Goal: Complete application form: Complete application form

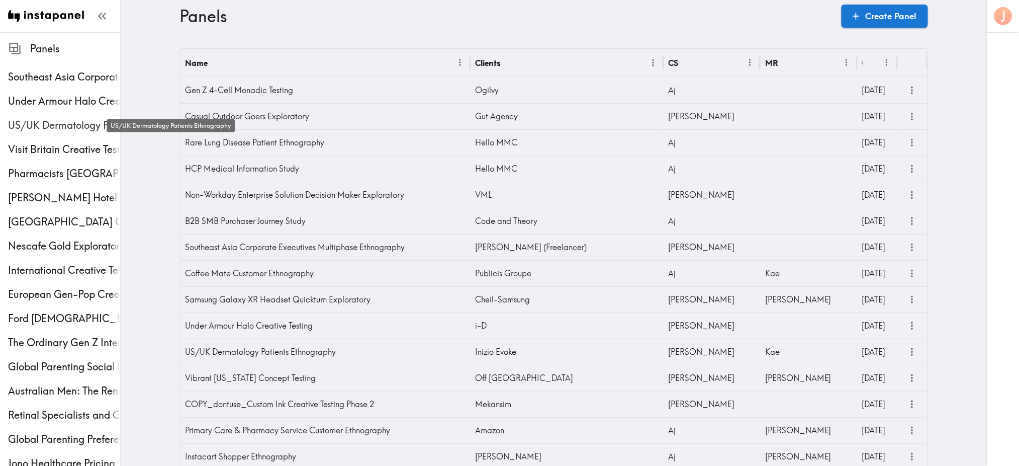
click at [40, 124] on span "US/UK Dermatology Patients Ethnography" at bounding box center [64, 125] width 112 height 14
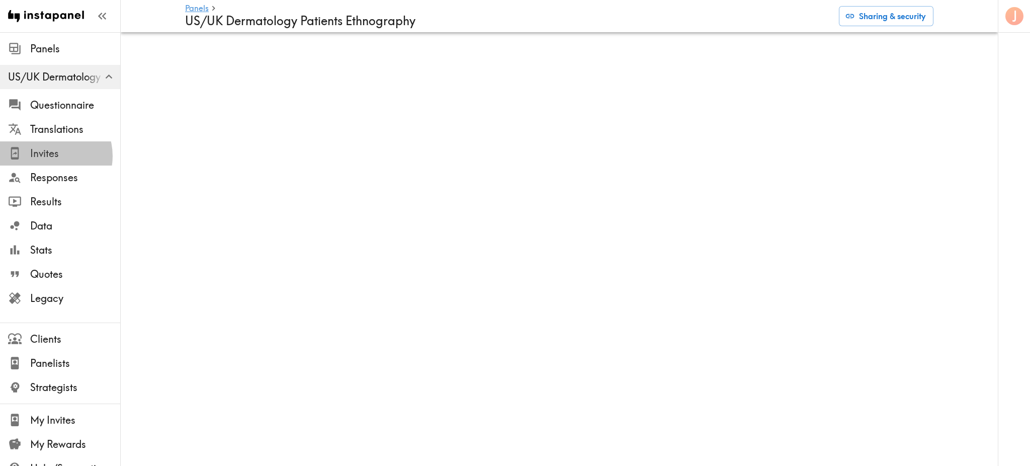
click at [50, 156] on span "Invites" at bounding box center [75, 153] width 90 height 14
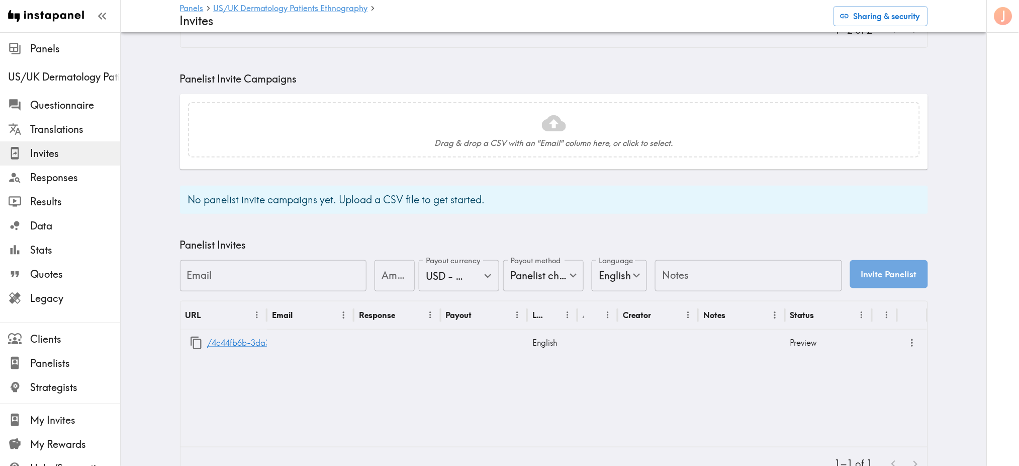
scroll to position [246, 0]
click at [231, 341] on link "/4c44fb6b-3da3-4cc2-b13d-5375b47b7831" at bounding box center [290, 341] width 167 height 26
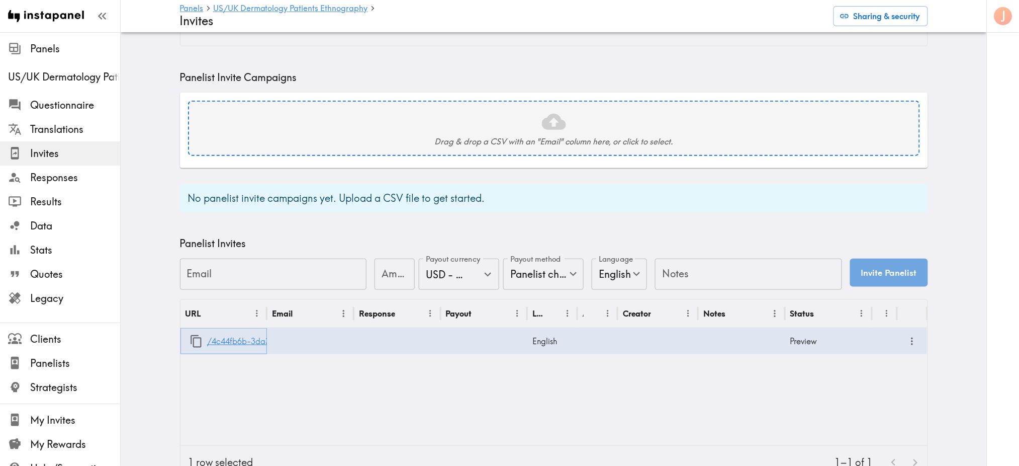
scroll to position [0, 0]
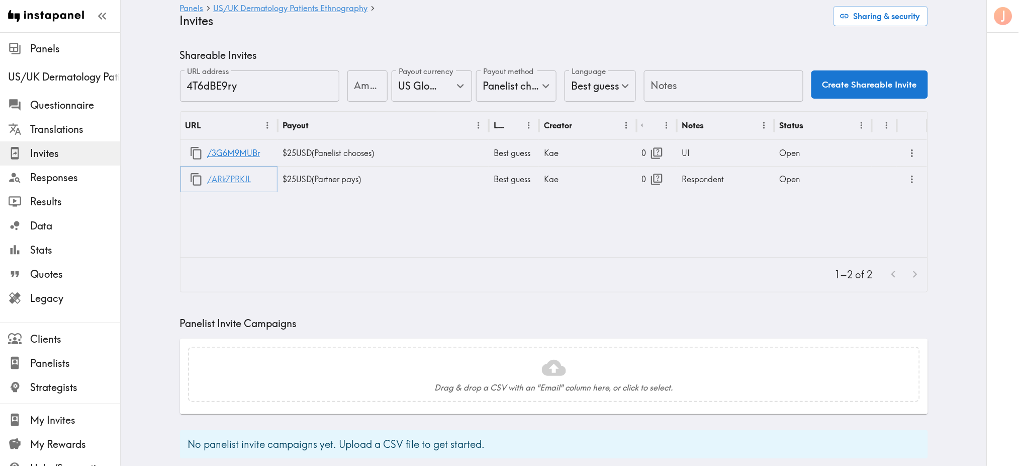
click at [215, 178] on link "/ARk7PRKJL" at bounding box center [229, 179] width 44 height 26
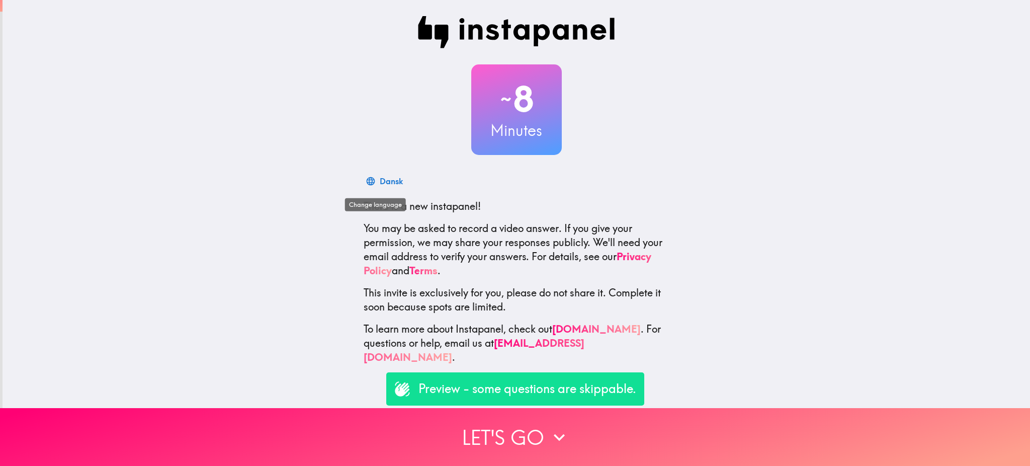
click at [380, 181] on div "Dansk" at bounding box center [391, 181] width 23 height 14
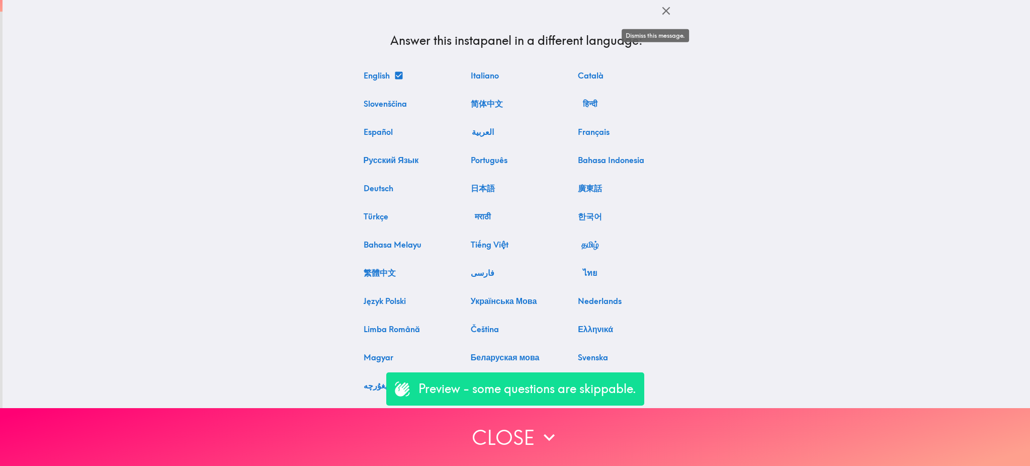
click at [659, 15] on icon "button" at bounding box center [666, 11] width 14 height 14
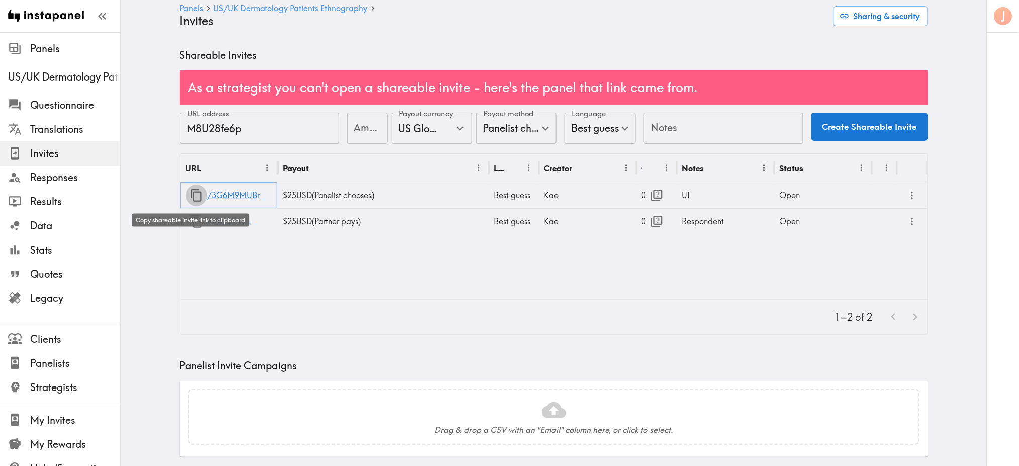
click at [192, 188] on button "button" at bounding box center [197, 196] width 22 height 22
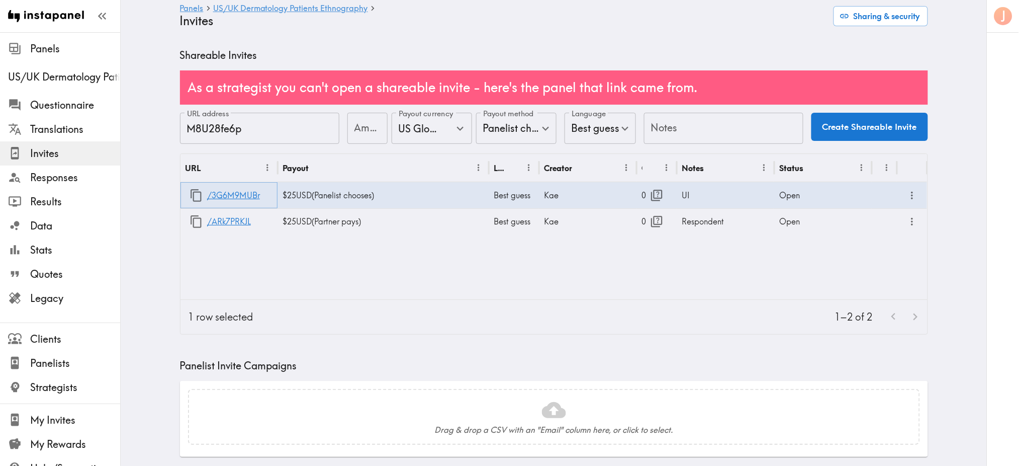
click at [191, 194] on icon "button" at bounding box center [196, 195] width 11 height 13
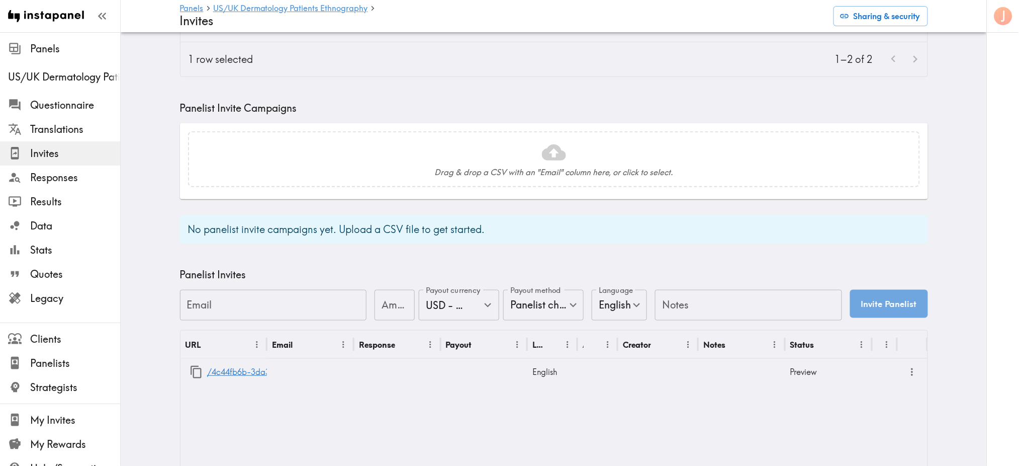
scroll to position [327, 0]
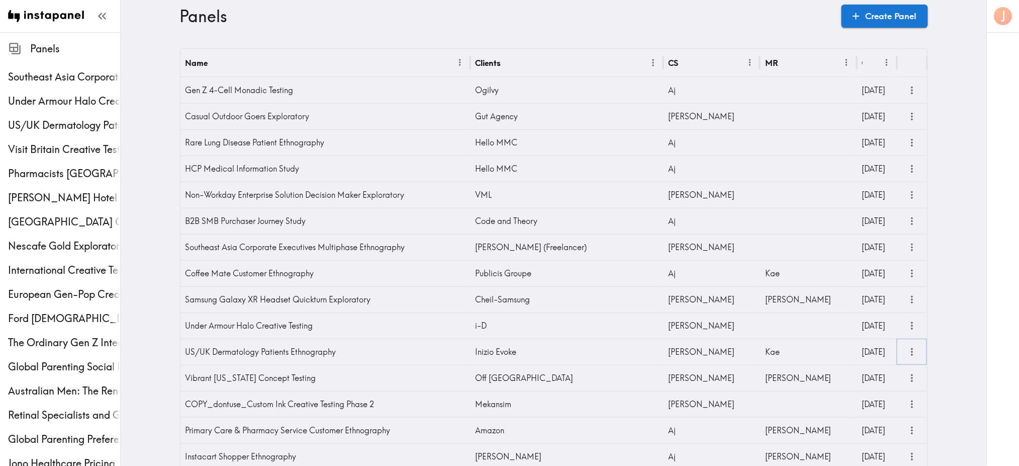
click at [910, 351] on icon "more" at bounding box center [913, 352] width 12 height 12
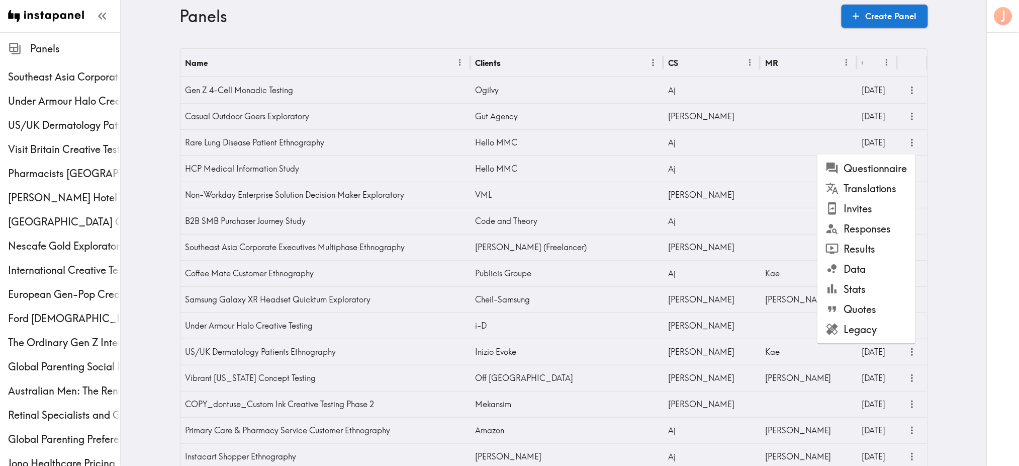
click at [866, 215] on li "Invites" at bounding box center [867, 209] width 98 height 20
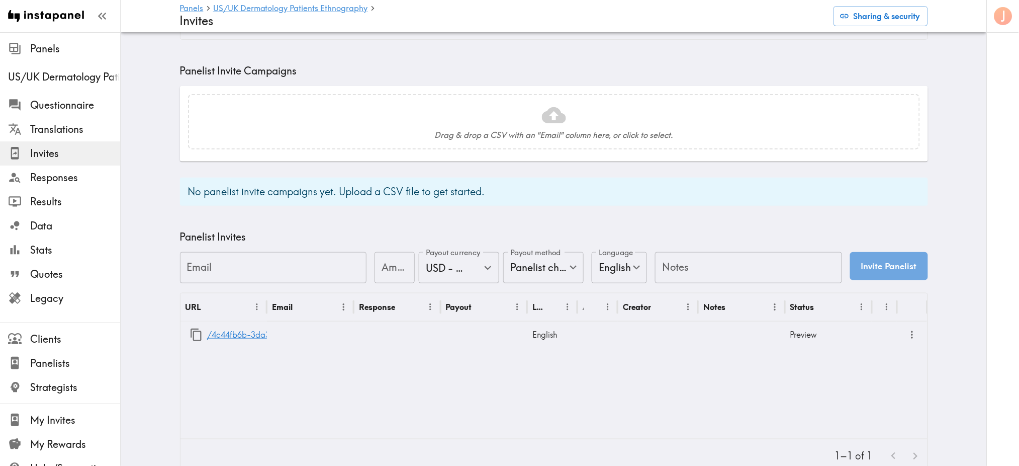
scroll to position [285, 0]
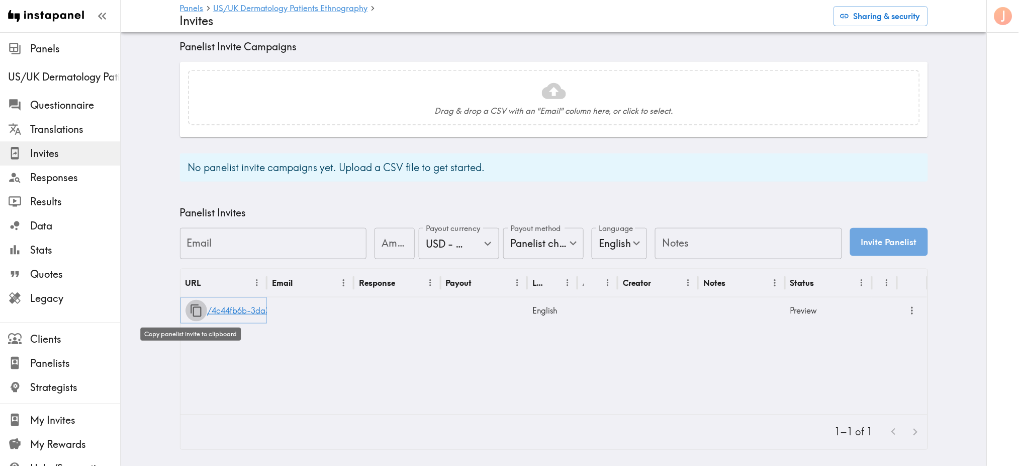
click at [192, 304] on icon "button" at bounding box center [197, 311] width 14 height 14
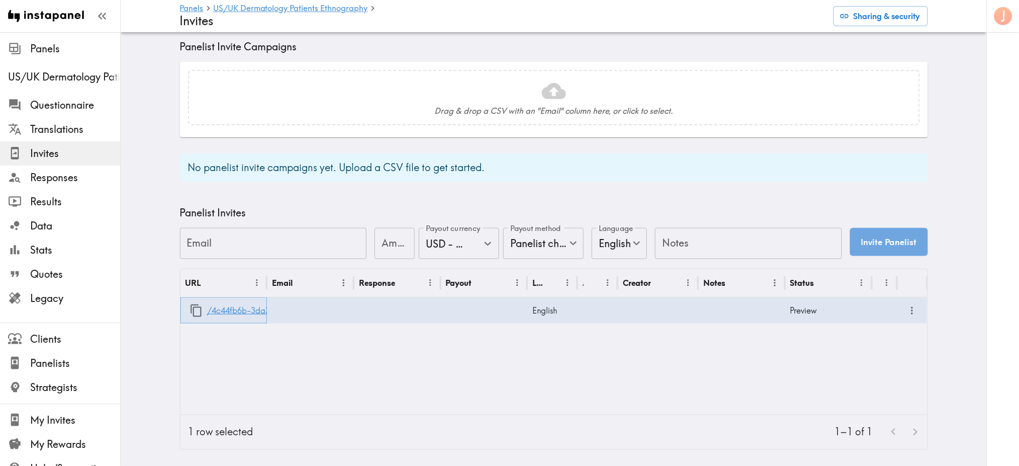
click at [228, 301] on link "/4c44fb6b-3da3-4cc2-b13d-5375b47b7831" at bounding box center [290, 311] width 167 height 26
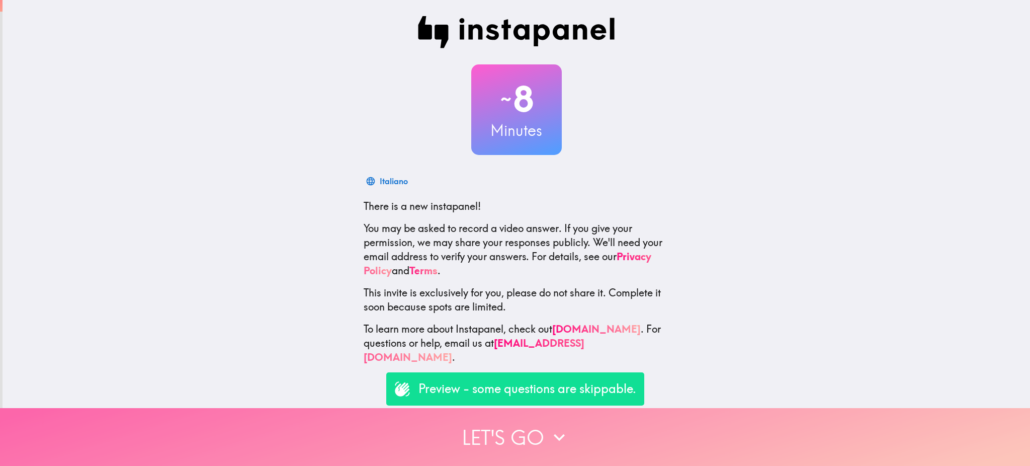
click at [496, 432] on button "Let's go" at bounding box center [515, 437] width 1030 height 58
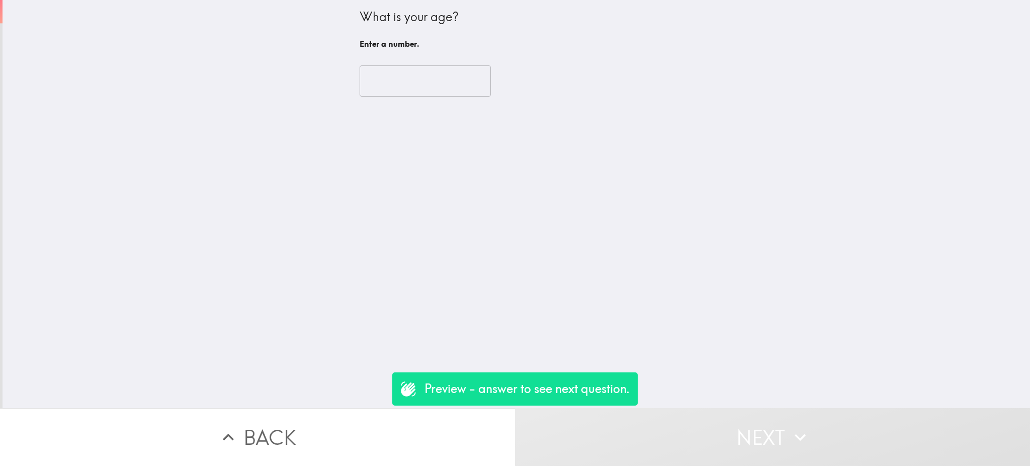
click at [396, 79] on input "number" at bounding box center [425, 80] width 131 height 31
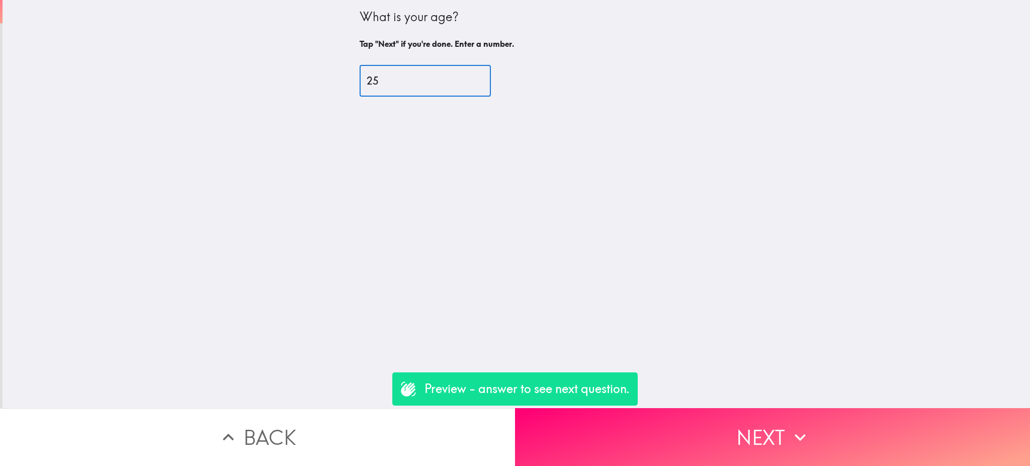
type input "25"
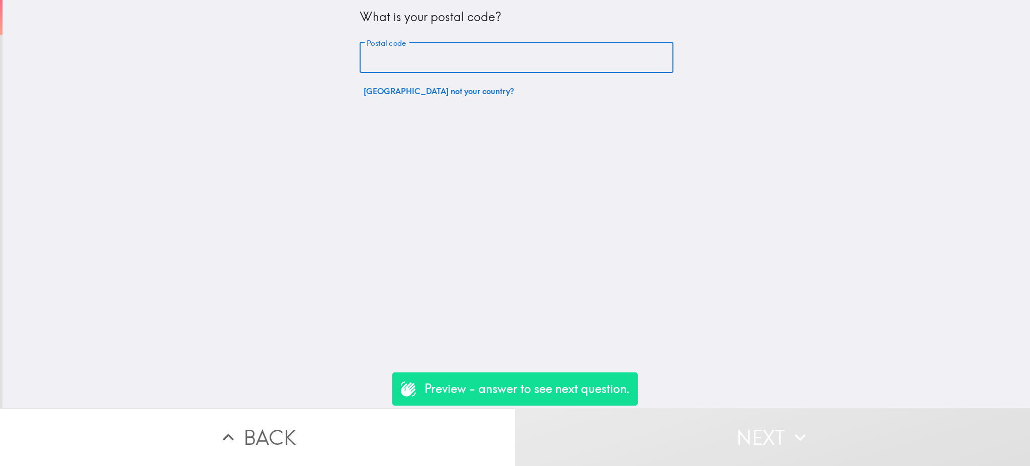
click at [381, 55] on input "Postal code" at bounding box center [517, 57] width 314 height 31
type input "SW179TQ"
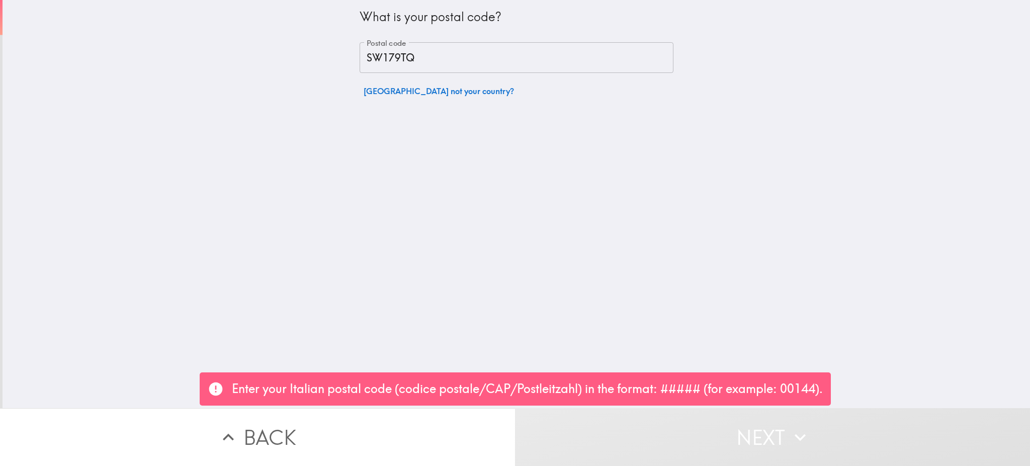
click at [364, 91] on button "Italy not your country?" at bounding box center [439, 91] width 158 height 20
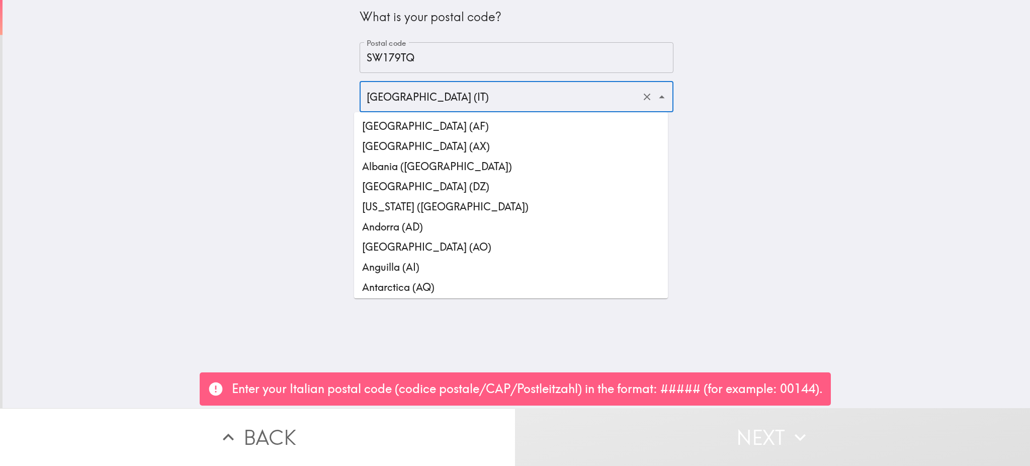
click at [364, 91] on input "Italy (IT)" at bounding box center [502, 96] width 277 height 22
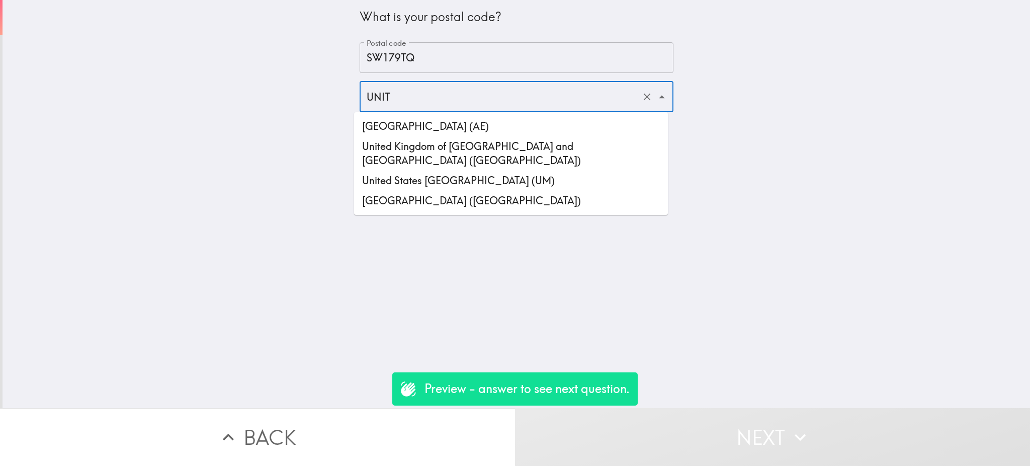
click at [379, 151] on li "United Kingdom of Great Britain and Northern Ireland (GB)" at bounding box center [511, 153] width 314 height 34
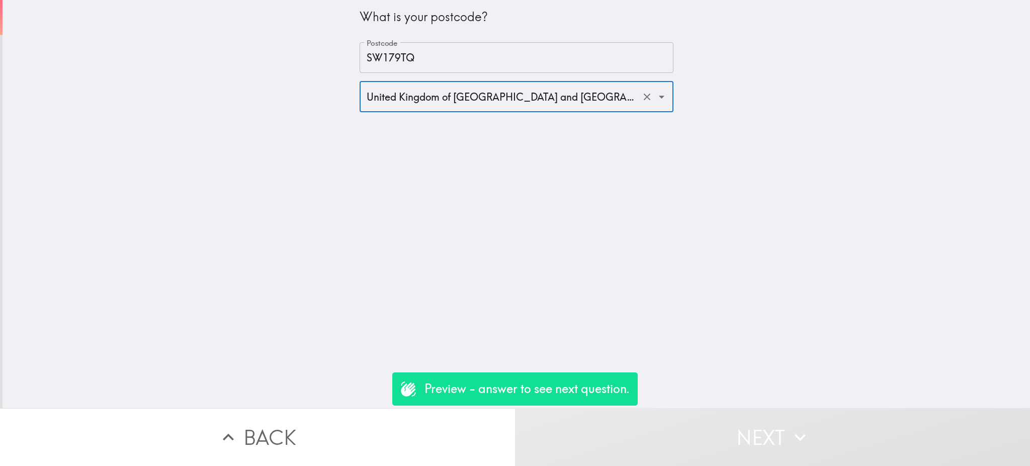
type input "United Kingdom of Great Britain and Northern Ireland (GB)"
click at [536, 68] on input "SW179TQ" at bounding box center [517, 57] width 314 height 31
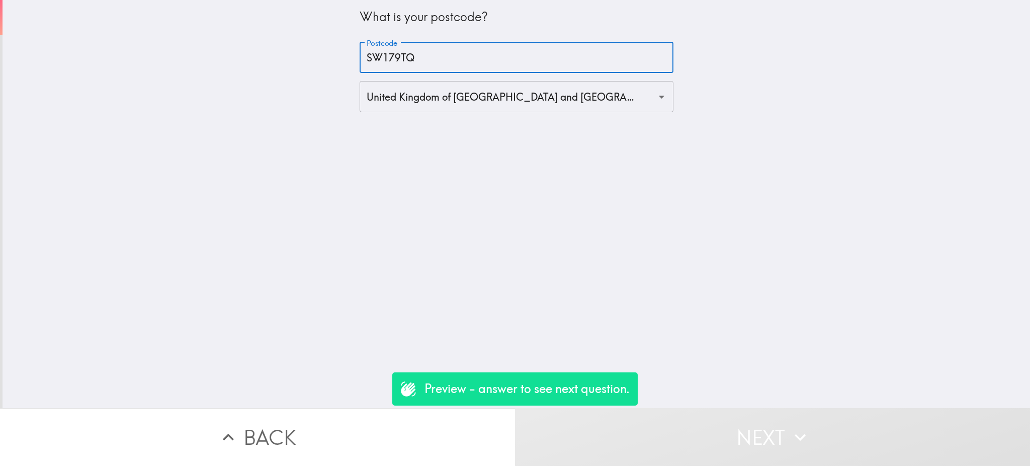
click at [632, 252] on div "What is your postcode? Postcode SW179TQ Postcode United Kingdom of Great Britai…" at bounding box center [517, 204] width 1028 height 408
click at [533, 107] on input "United Kingdom of Great Britain and Northern Ireland (GB)" at bounding box center [502, 96] width 277 height 22
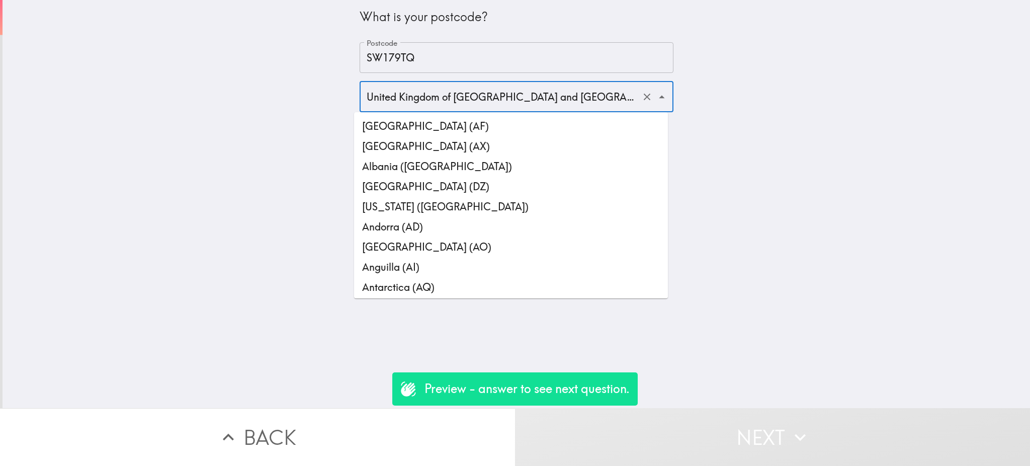
scroll to position [4605, 0]
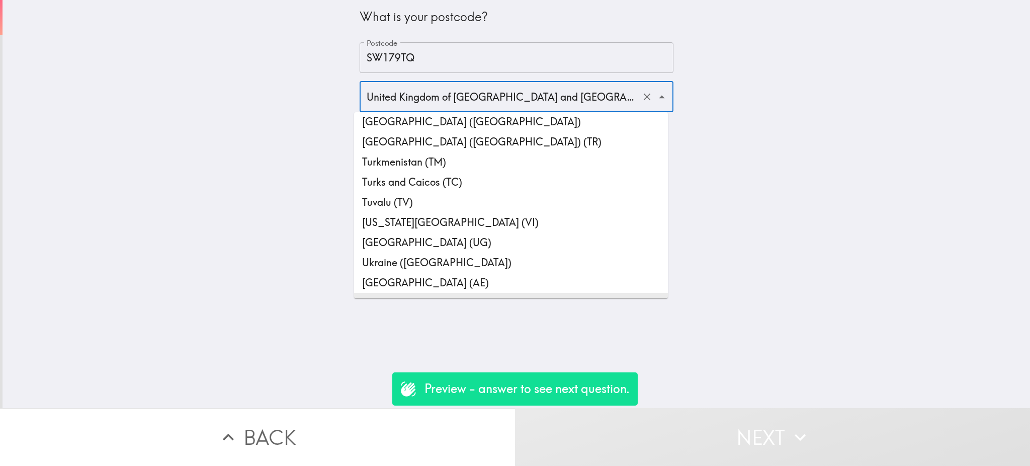
click at [440, 293] on li "United Kingdom of Great Britain and Northern Ireland (GB)" at bounding box center [511, 310] width 314 height 34
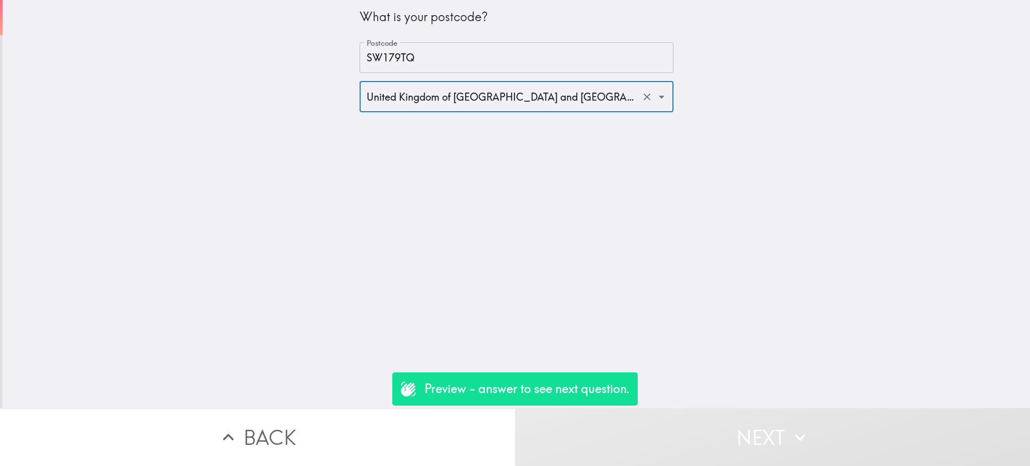
click at [466, 213] on div "What is your postcode? Postcode SW179TQ Postcode United Kingdom of Great Britai…" at bounding box center [517, 204] width 1028 height 408
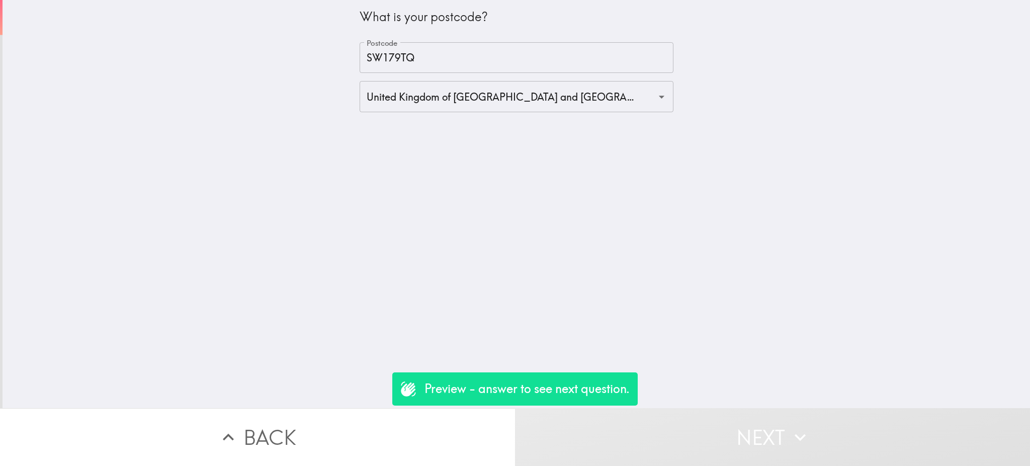
click at [381, 55] on input "SW179TQ" at bounding box center [517, 57] width 314 height 31
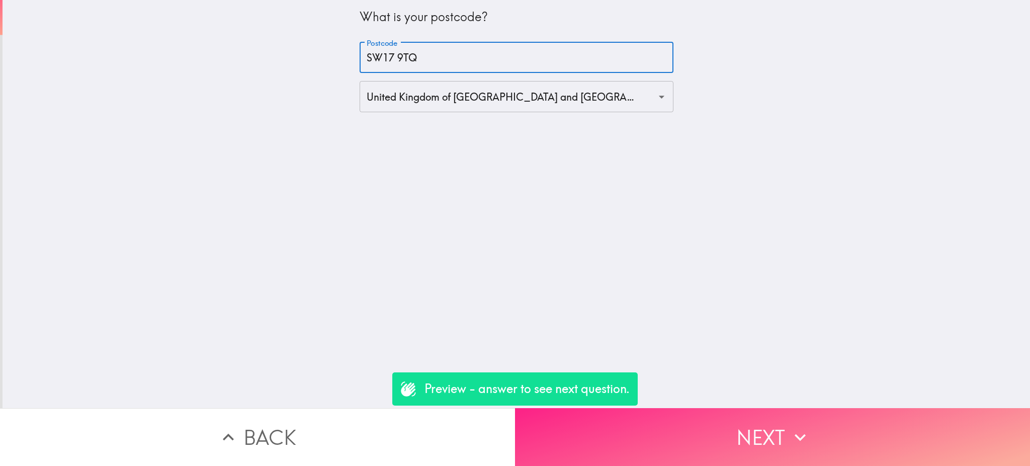
type input "SW17 9TQ"
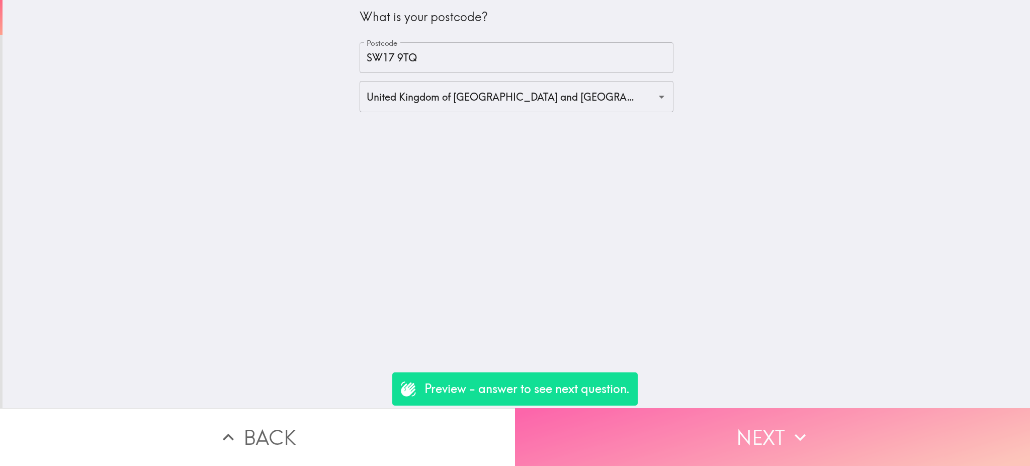
click at [728, 419] on button "Next" at bounding box center [772, 437] width 515 height 58
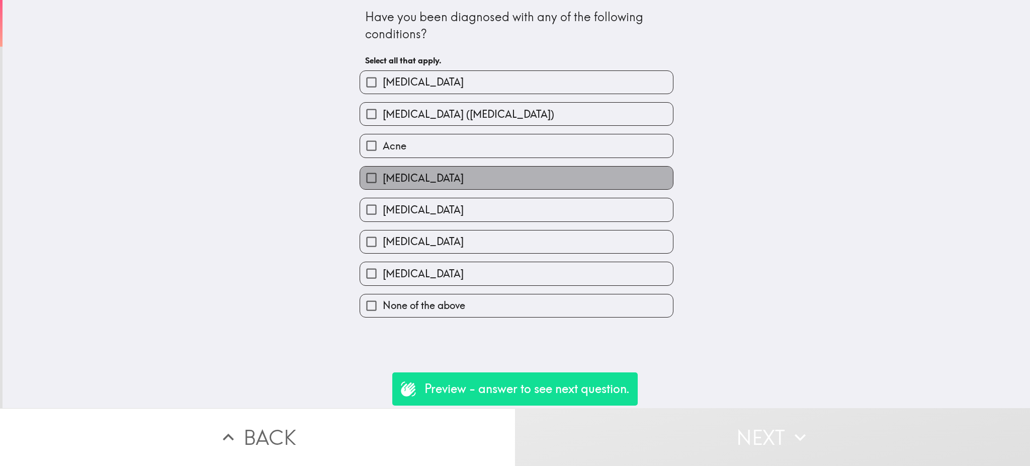
click at [413, 178] on label "Psoriasis" at bounding box center [516, 177] width 313 height 23
click at [383, 178] on input "Psoriasis" at bounding box center [371, 177] width 23 height 23
checkbox input "true"
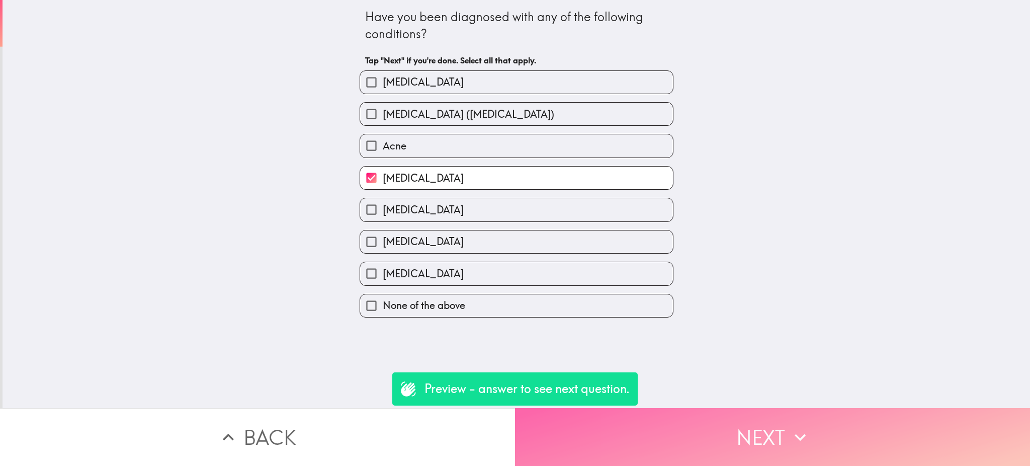
click at [626, 411] on button "Next" at bounding box center [772, 437] width 515 height 58
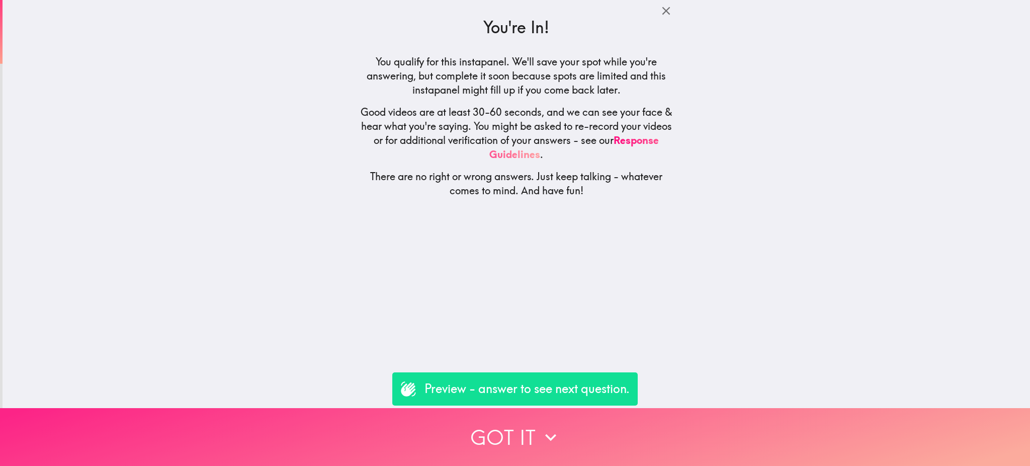
click at [623, 425] on button "Got it" at bounding box center [515, 437] width 1030 height 58
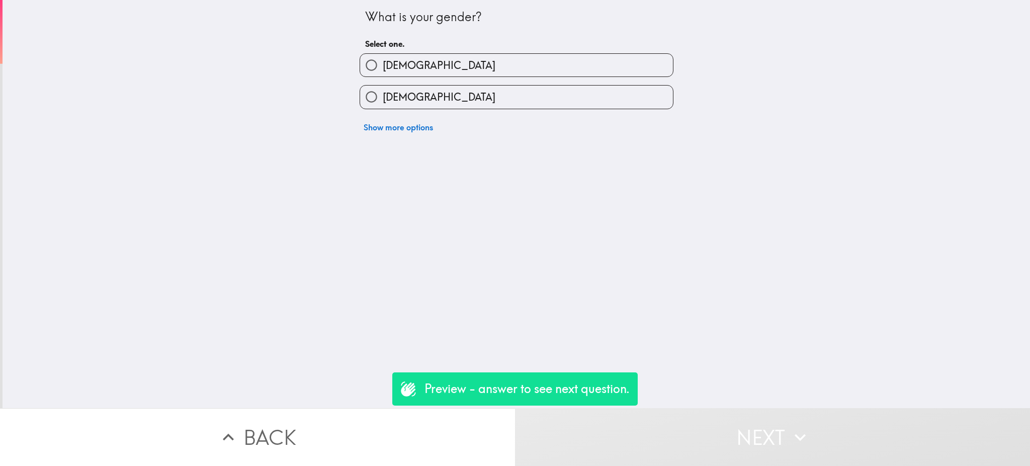
click at [403, 68] on label "Male" at bounding box center [516, 65] width 313 height 23
click at [383, 68] on input "Male" at bounding box center [371, 65] width 23 height 23
radio input "true"
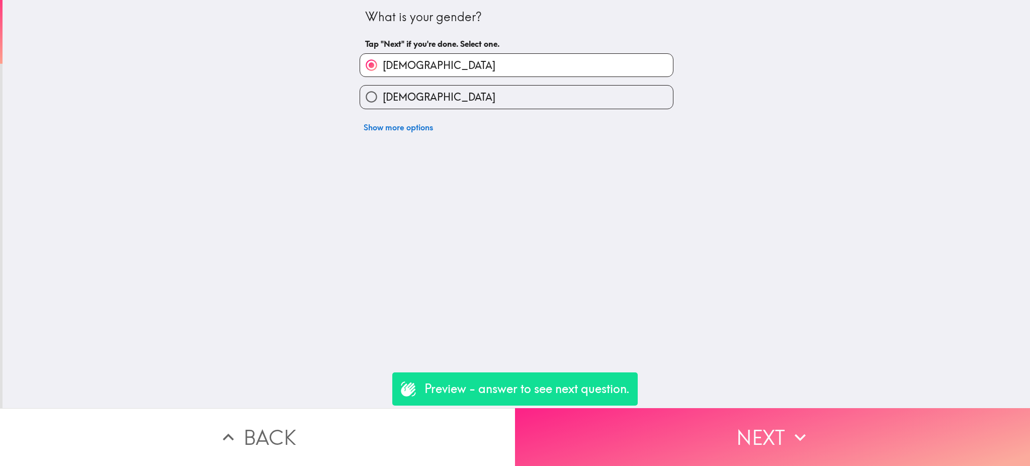
click at [701, 431] on button "Next" at bounding box center [772, 437] width 515 height 58
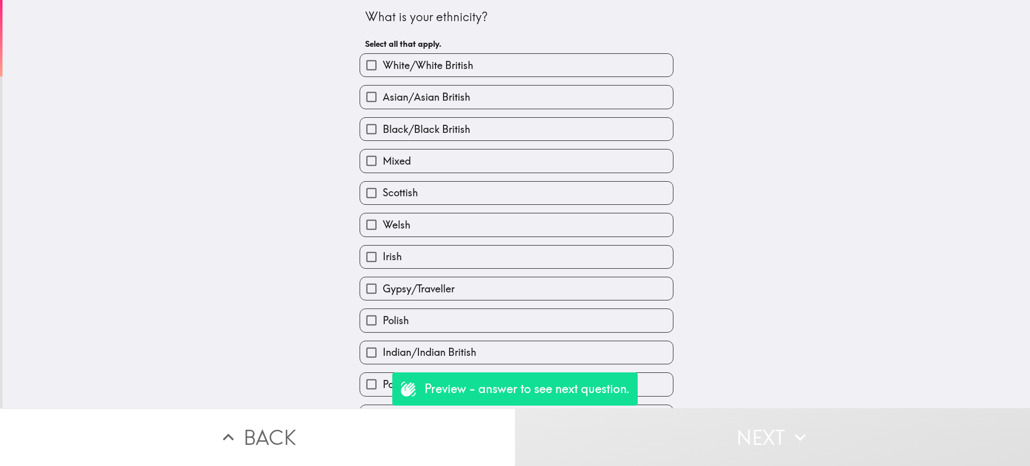
click at [463, 64] on label "White/White British" at bounding box center [516, 65] width 313 height 23
click at [383, 64] on input "White/White British" at bounding box center [371, 65] width 23 height 23
checkbox input "true"
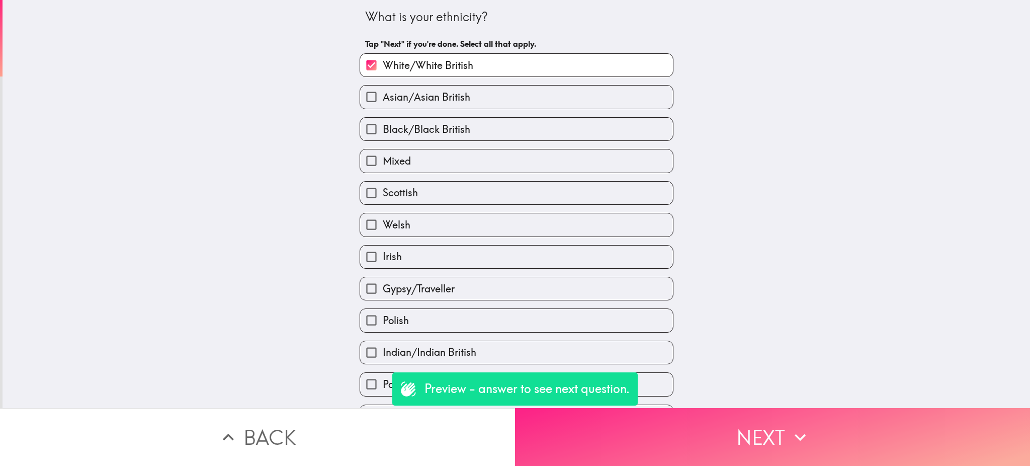
click at [731, 433] on button "Next" at bounding box center [772, 437] width 515 height 58
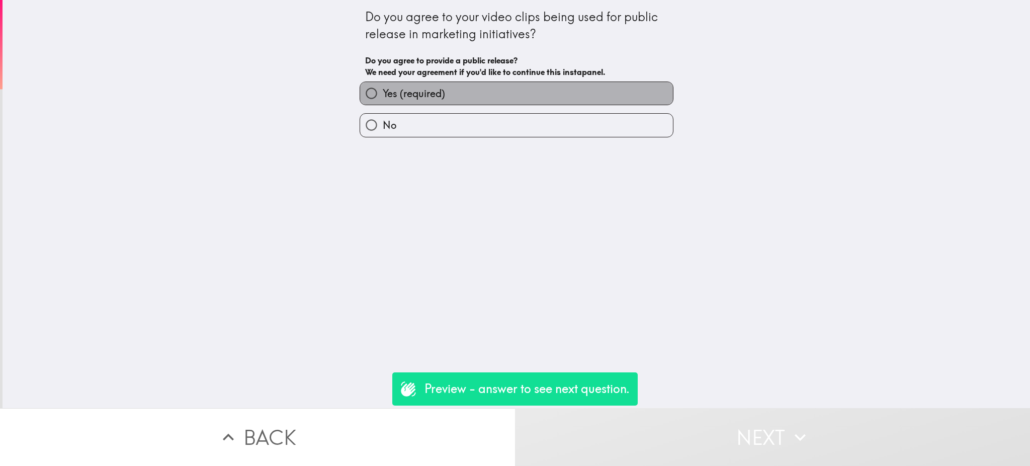
click at [455, 91] on label "Yes (required)" at bounding box center [516, 93] width 313 height 23
click at [383, 91] on input "Yes (required)" at bounding box center [371, 93] width 23 height 23
radio input "true"
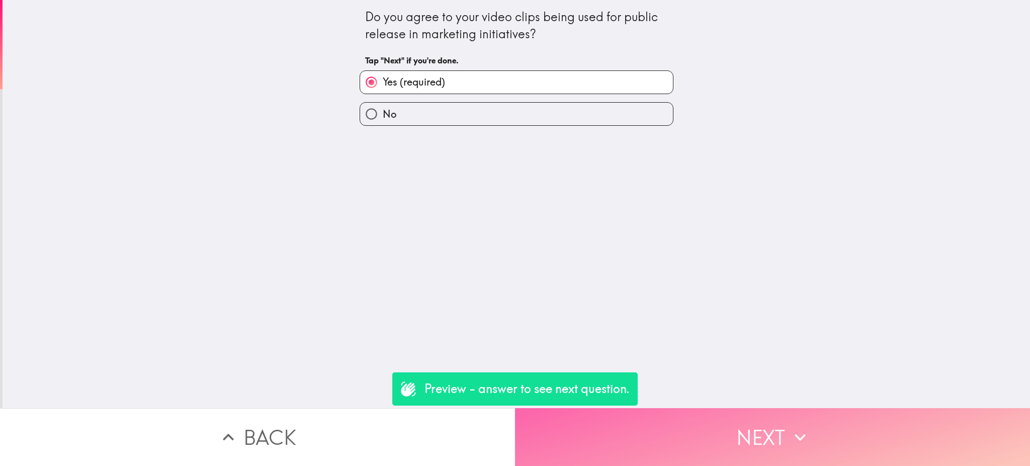
click at [685, 436] on button "Next" at bounding box center [772, 437] width 515 height 58
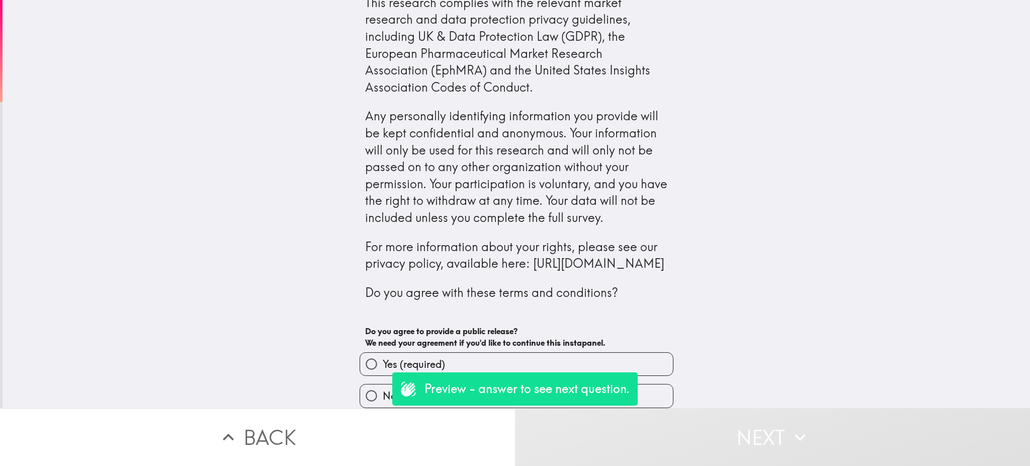
scroll to position [121, 0]
click at [440, 353] on label "Yes (required)" at bounding box center [516, 364] width 313 height 23
click at [383, 353] on input "Yes (required)" at bounding box center [371, 364] width 23 height 23
radio input "true"
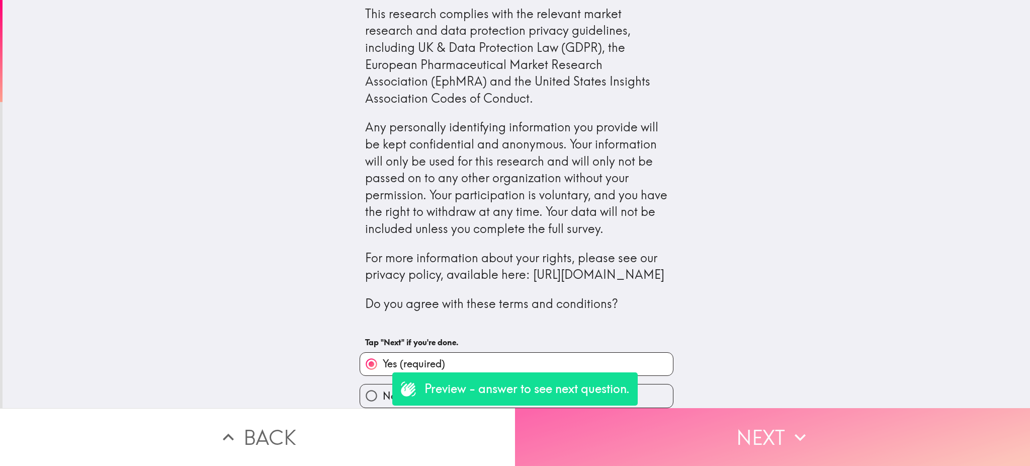
click at [697, 435] on button "Next" at bounding box center [772, 437] width 515 height 58
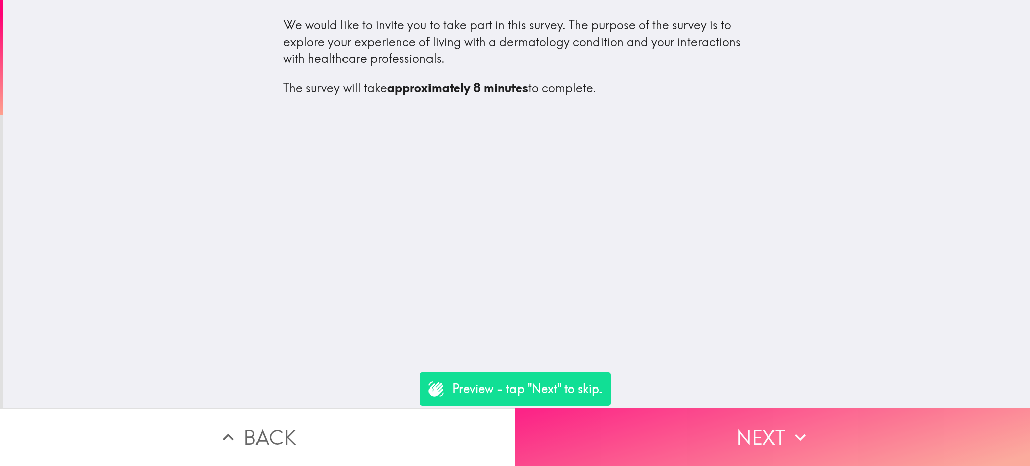
click at [652, 419] on button "Next" at bounding box center [772, 437] width 515 height 58
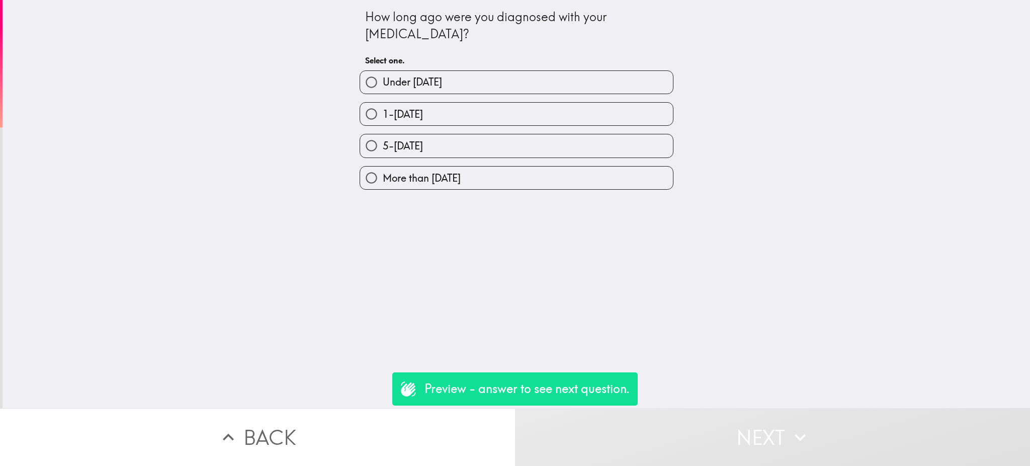
click at [484, 120] on label "1-4 years ago" at bounding box center [516, 114] width 313 height 23
click at [383, 120] on input "1-4 years ago" at bounding box center [371, 114] width 23 height 23
radio input "true"
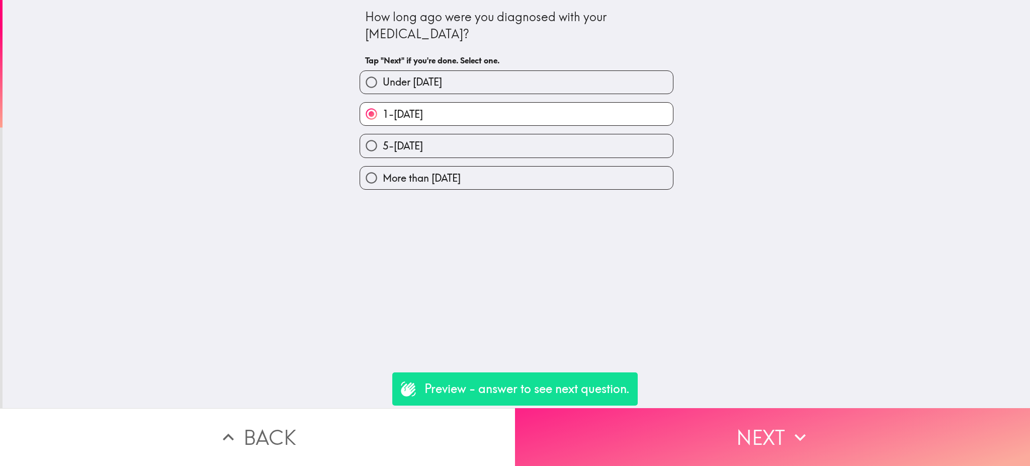
click at [671, 416] on button "Next" at bounding box center [772, 437] width 515 height 58
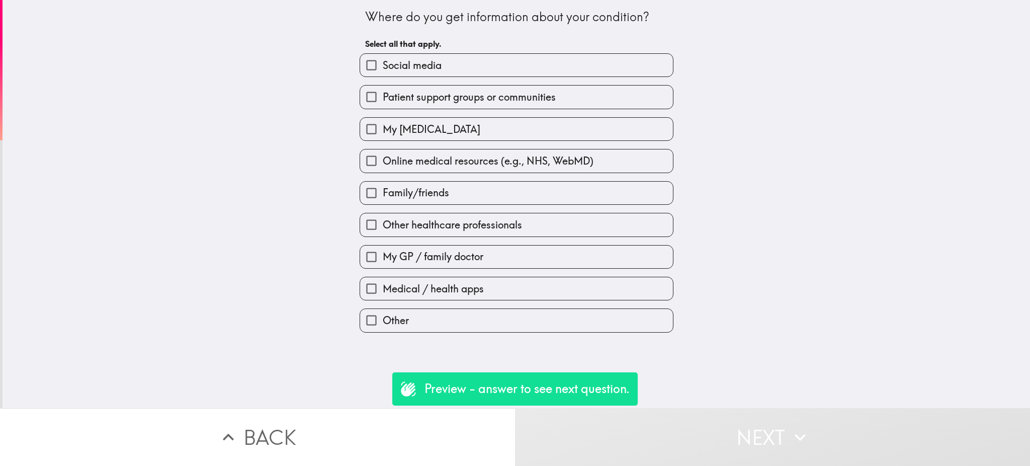
click at [426, 137] on label "My dermatologist" at bounding box center [516, 129] width 313 height 23
click at [383, 137] on input "My dermatologist" at bounding box center [371, 129] width 23 height 23
checkbox input "true"
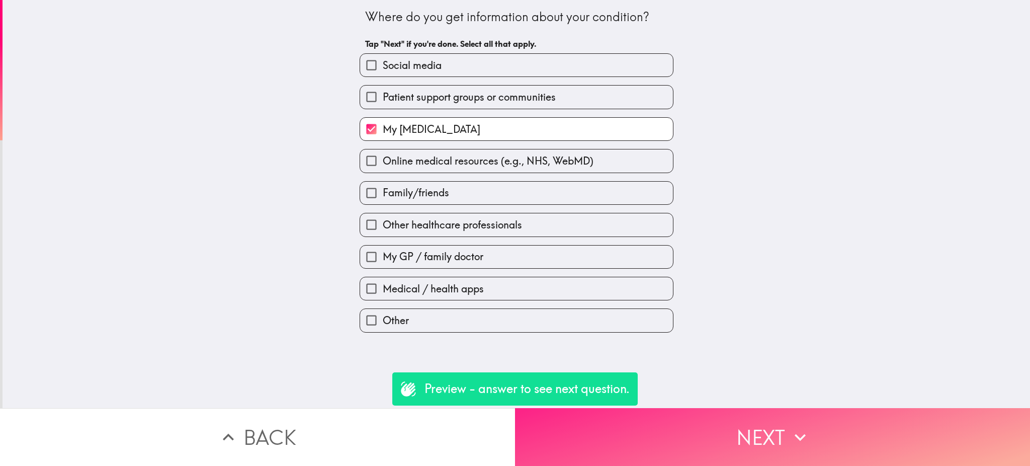
click at [712, 426] on button "Next" at bounding box center [772, 437] width 515 height 58
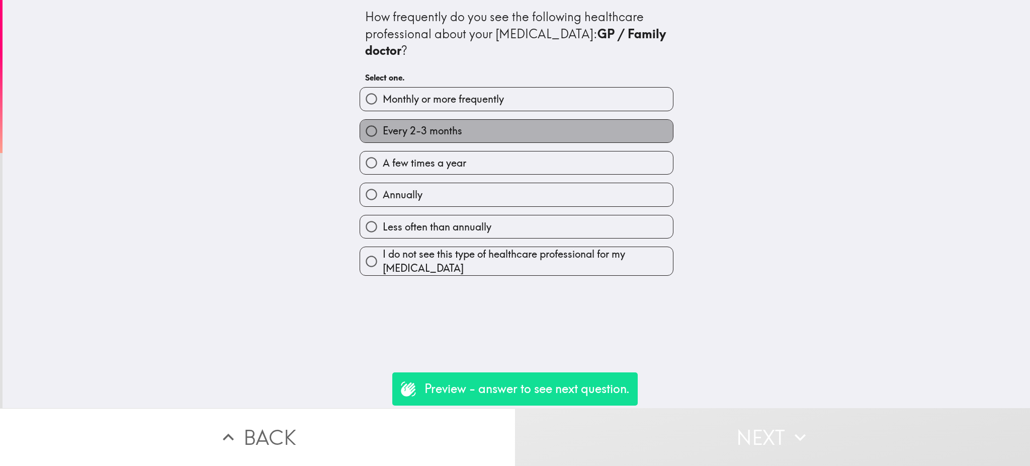
click at [432, 129] on span "Every 2-3 months" at bounding box center [422, 131] width 79 height 14
click at [383, 129] on input "Every 2-3 months" at bounding box center [371, 131] width 23 height 23
radio input "true"
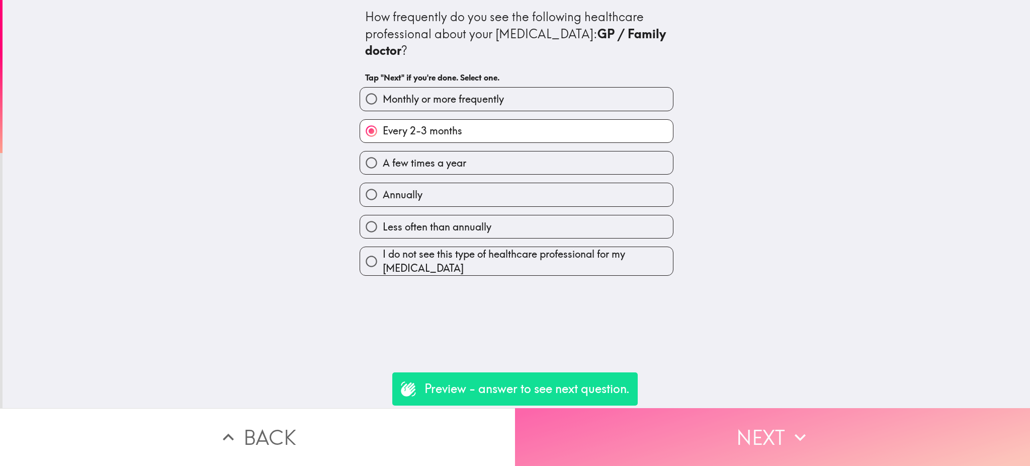
click at [659, 416] on button "Next" at bounding box center [772, 437] width 515 height 58
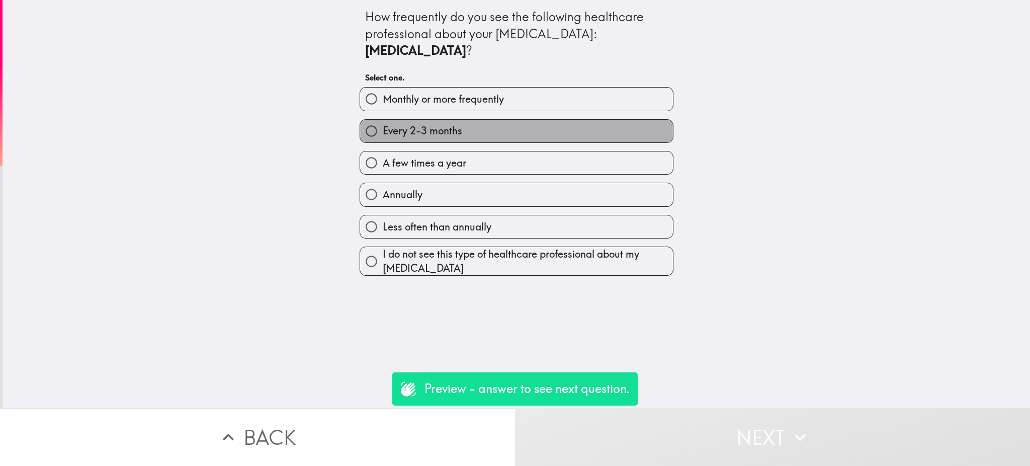
click at [436, 124] on label "Every 2-3 months" at bounding box center [516, 131] width 313 height 23
click at [383, 124] on input "Every 2-3 months" at bounding box center [371, 131] width 23 height 23
radio input "true"
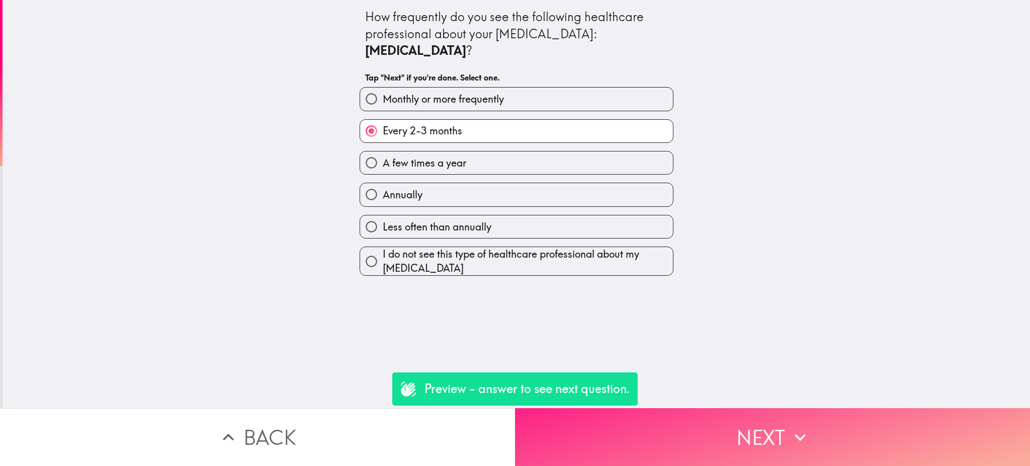
click at [673, 427] on button "Next" at bounding box center [772, 437] width 515 height 58
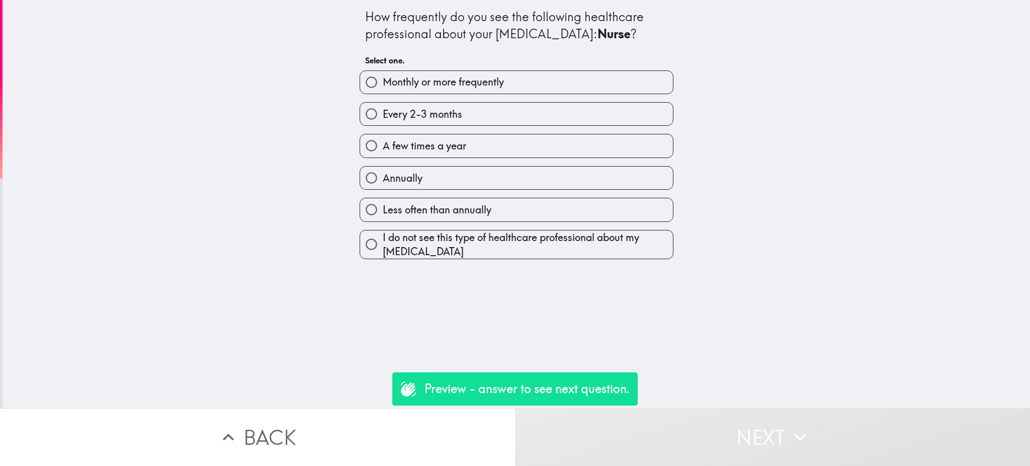
click at [436, 101] on div "Every 2-3 months" at bounding box center [513, 110] width 322 height 32
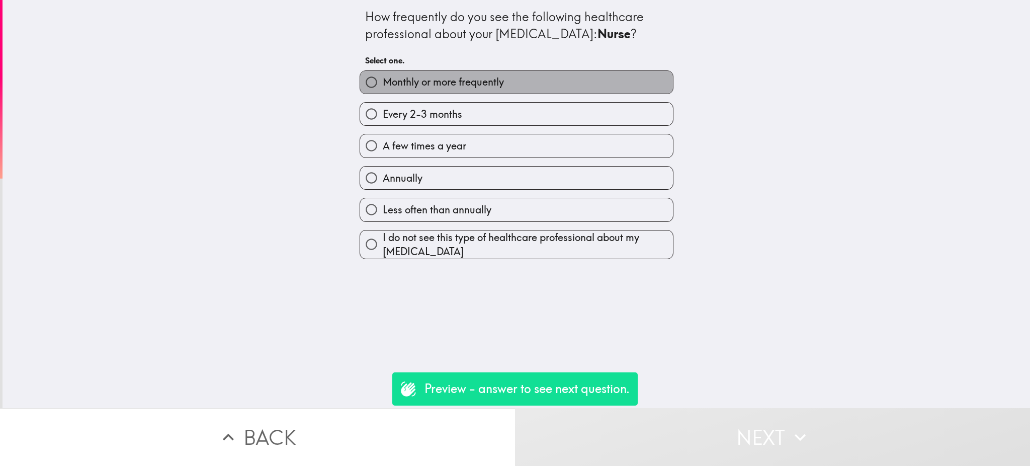
click at [438, 89] on label "Monthly or more frequently" at bounding box center [516, 82] width 313 height 23
click at [383, 89] on input "Monthly or more frequently" at bounding box center [371, 82] width 23 height 23
radio input "true"
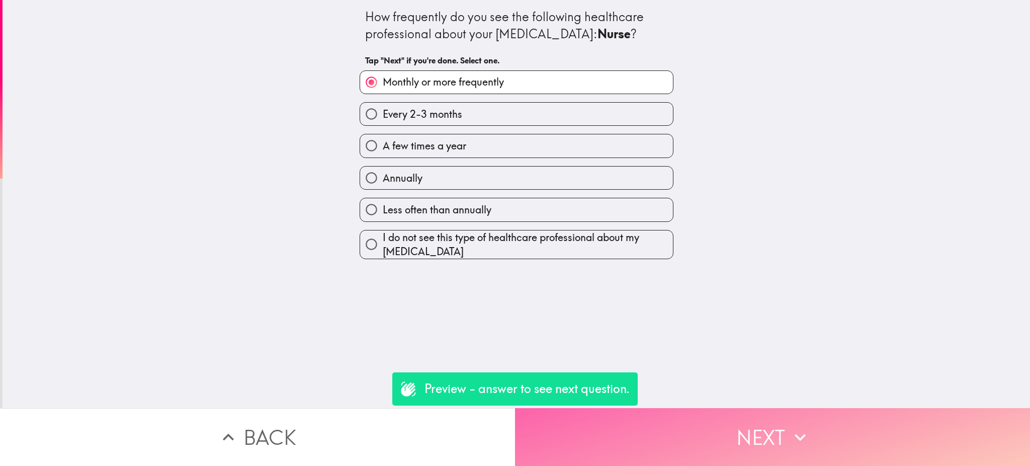
click at [690, 433] on button "Next" at bounding box center [772, 437] width 515 height 58
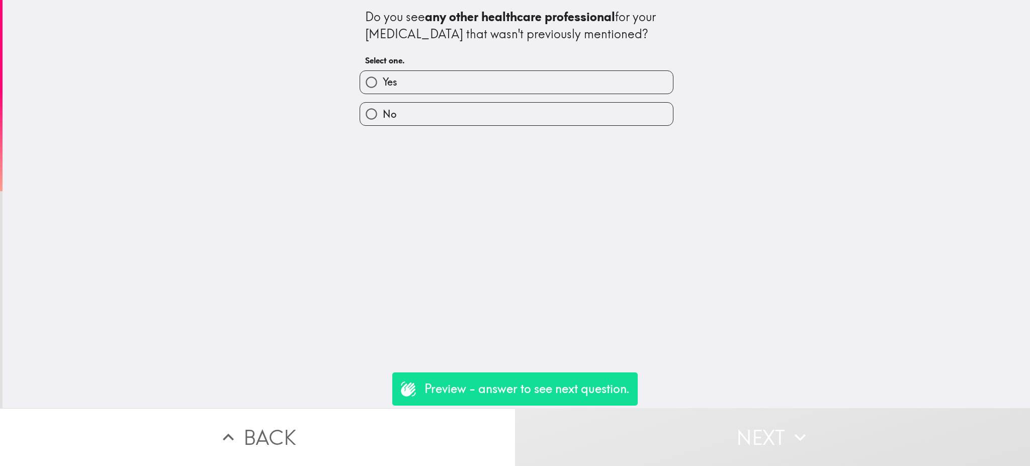
click at [428, 101] on div "No" at bounding box center [513, 110] width 322 height 32
click at [416, 109] on label "No" at bounding box center [516, 114] width 313 height 23
click at [383, 109] on input "No" at bounding box center [371, 114] width 23 height 23
radio input "true"
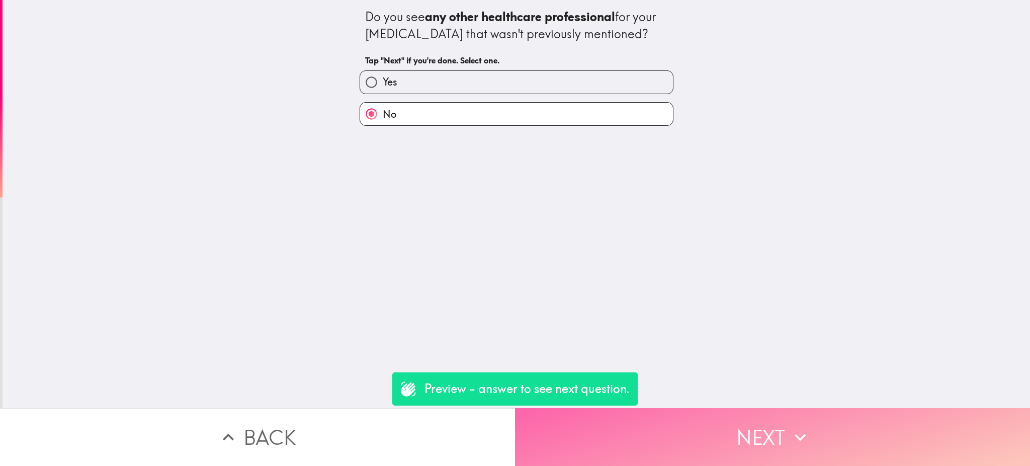
click at [688, 411] on button "Next" at bounding box center [772, 437] width 515 height 58
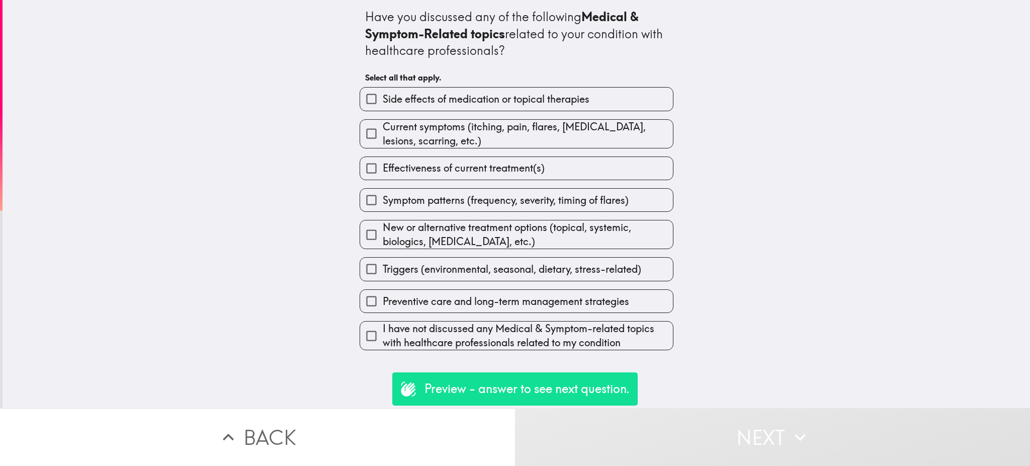
click at [497, 196] on span "Symptom patterns (frequency, severity, timing of flares)" at bounding box center [506, 200] width 246 height 14
click at [383, 196] on input "Symptom patterns (frequency, severity, timing of flares)" at bounding box center [371, 200] width 23 height 23
checkbox input "true"
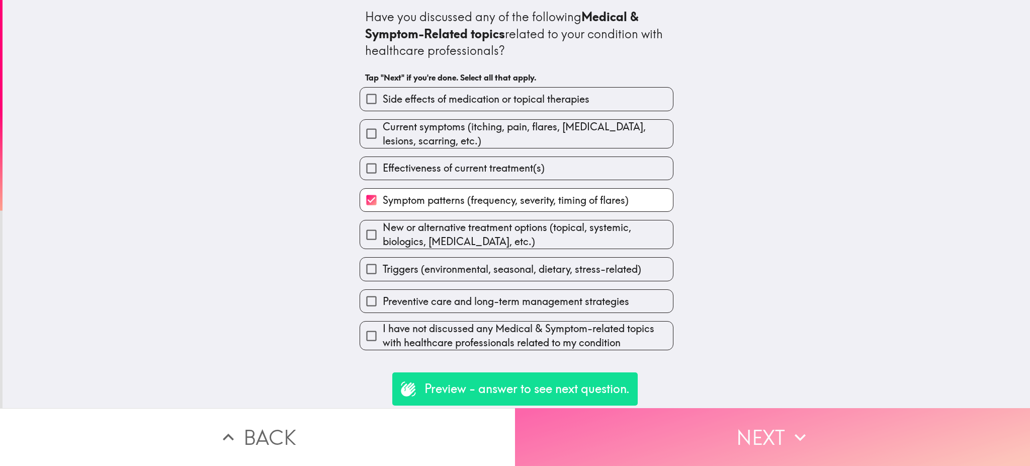
click at [657, 408] on button "Next" at bounding box center [772, 437] width 515 height 58
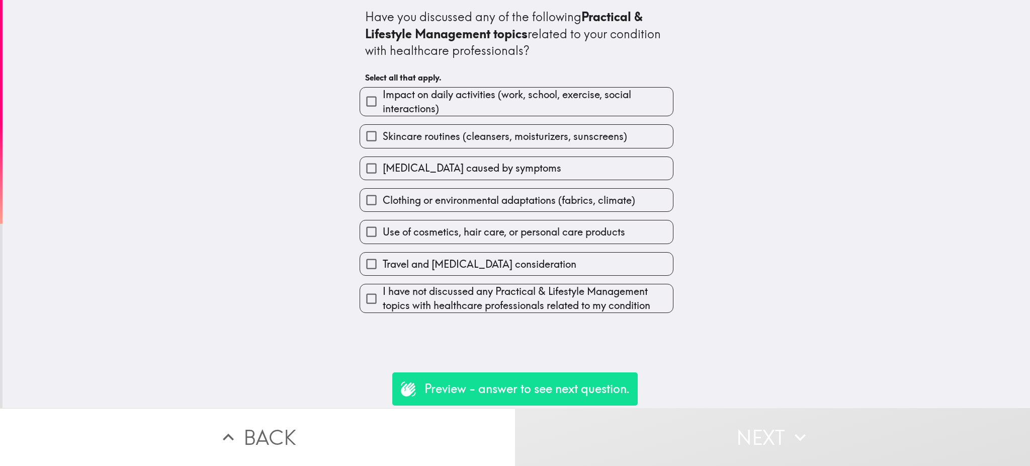
click at [471, 206] on span "Clothing or environmental adaptations (fabrics, climate)" at bounding box center [509, 200] width 252 height 14
click at [383, 206] on input "Clothing or environmental adaptations (fabrics, climate)" at bounding box center [371, 200] width 23 height 23
checkbox input "true"
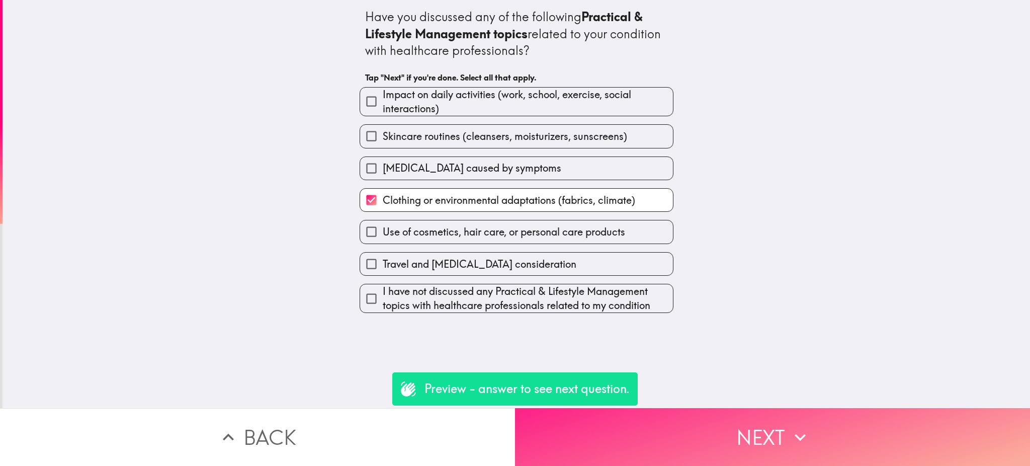
click at [661, 433] on button "Next" at bounding box center [772, 437] width 515 height 58
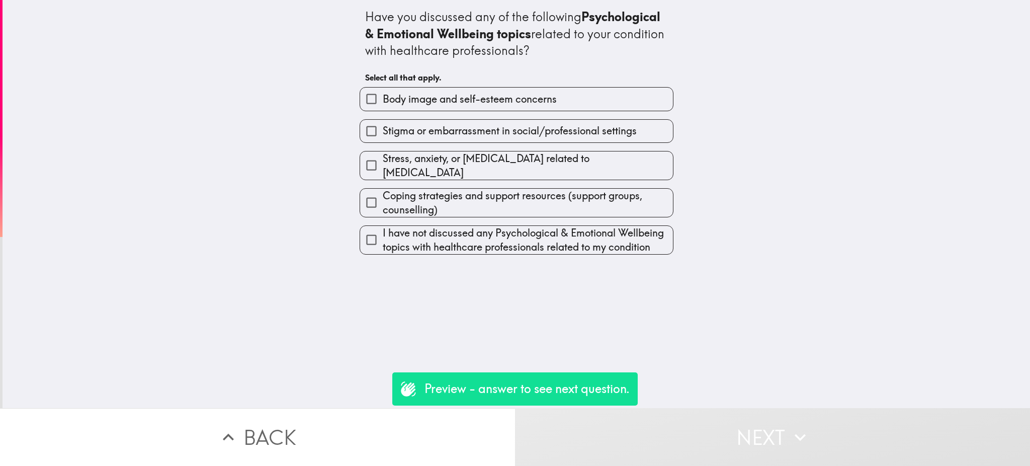
click at [443, 158] on span "Stress, anxiety, or depression related to skin condition" at bounding box center [528, 165] width 290 height 28
click at [383, 158] on input "Stress, anxiety, or depression related to skin condition" at bounding box center [371, 165] width 23 height 23
checkbox input "true"
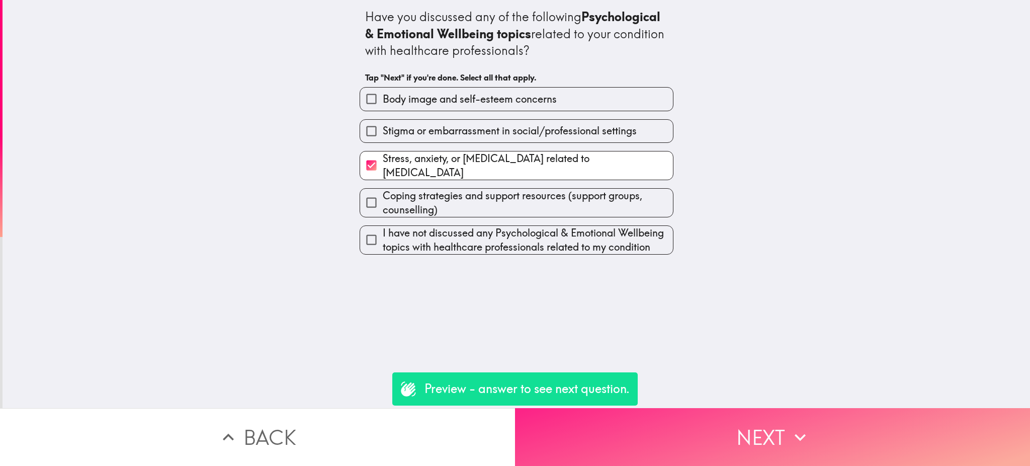
click at [686, 445] on button "Next" at bounding box center [772, 437] width 515 height 58
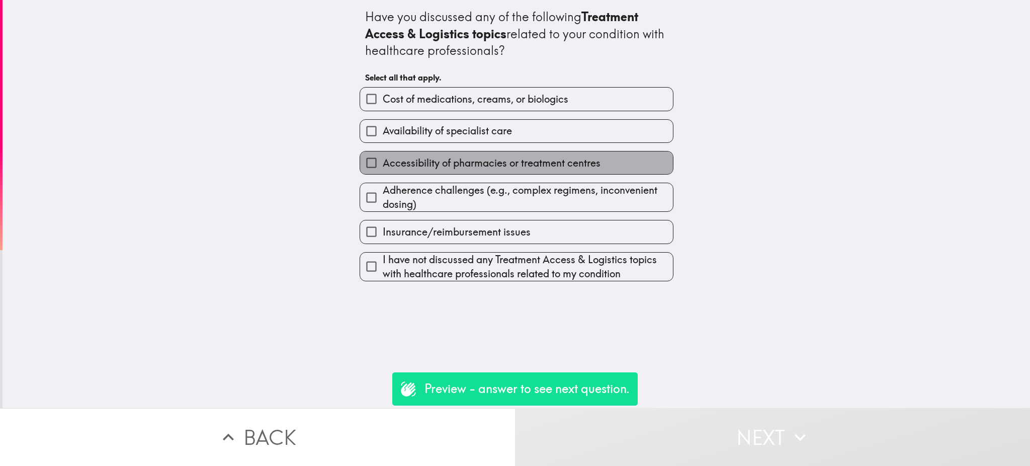
click at [526, 168] on span "Accessibility of pharmacies or treatment centres" at bounding box center [492, 163] width 218 height 14
click at [383, 168] on input "Accessibility of pharmacies or treatment centres" at bounding box center [371, 162] width 23 height 23
checkbox input "true"
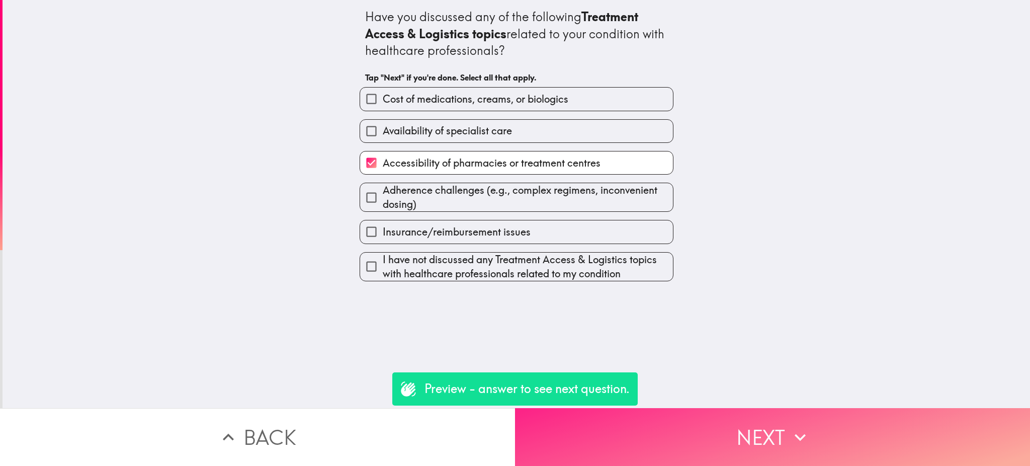
click at [684, 416] on button "Next" at bounding box center [772, 437] width 515 height 58
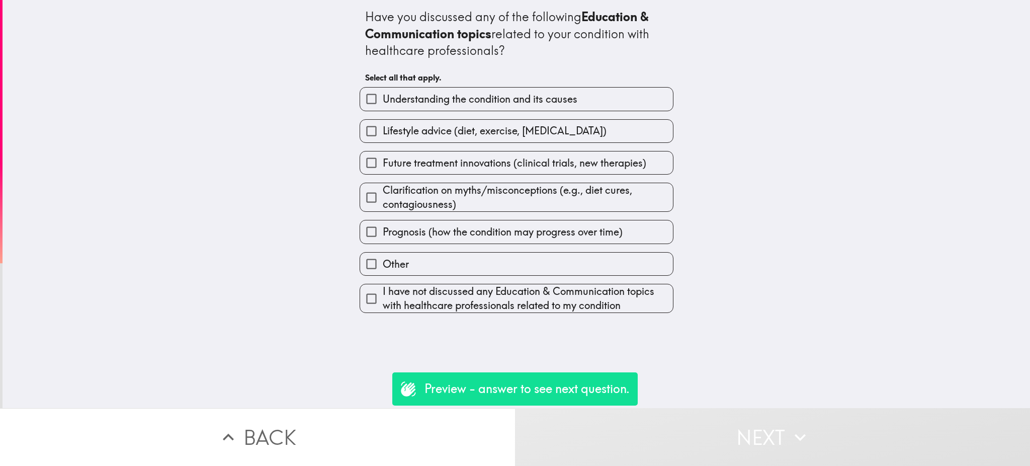
click at [488, 166] on span "Future treatment innovations (clinical trials, new therapies)" at bounding box center [515, 163] width 264 height 14
click at [383, 166] on input "Future treatment innovations (clinical trials, new therapies)" at bounding box center [371, 162] width 23 height 23
checkbox input "true"
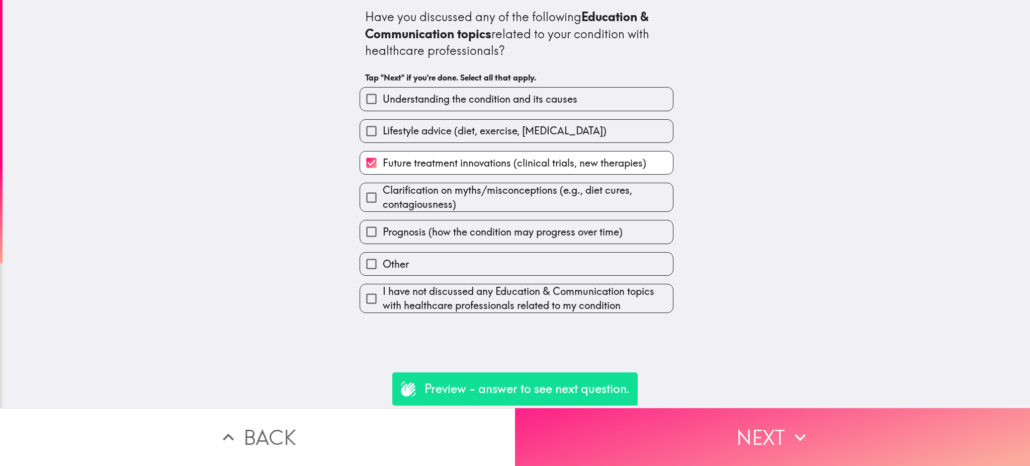
click at [663, 411] on button "Next" at bounding box center [772, 437] width 515 height 58
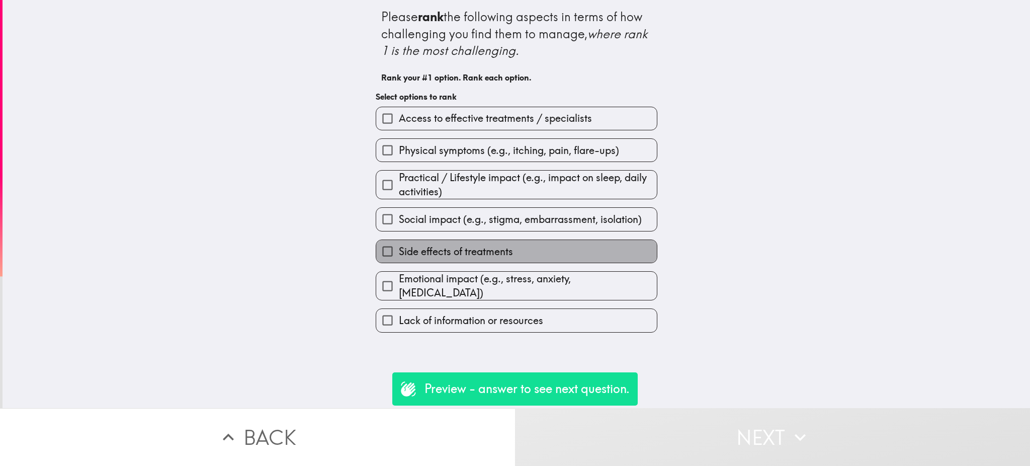
click at [527, 240] on label "Side effects of treatments" at bounding box center [516, 251] width 281 height 23
click at [399, 240] on input "Side effects of treatments" at bounding box center [387, 251] width 23 height 23
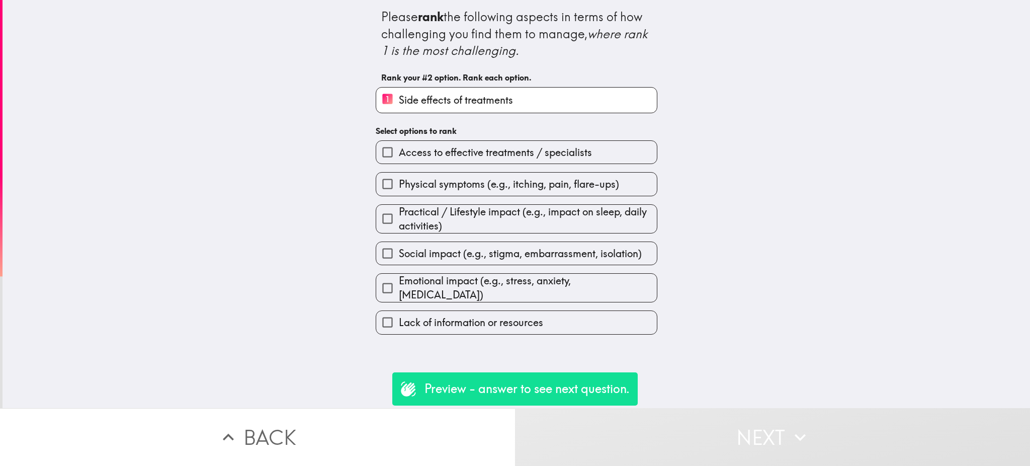
click at [518, 255] on span "Social impact (e.g., stigma, embarrassment, isolation)" at bounding box center [520, 253] width 243 height 14
click at [399, 255] on input "Social impact (e.g., stigma, embarrassment, isolation)" at bounding box center [387, 253] width 23 height 23
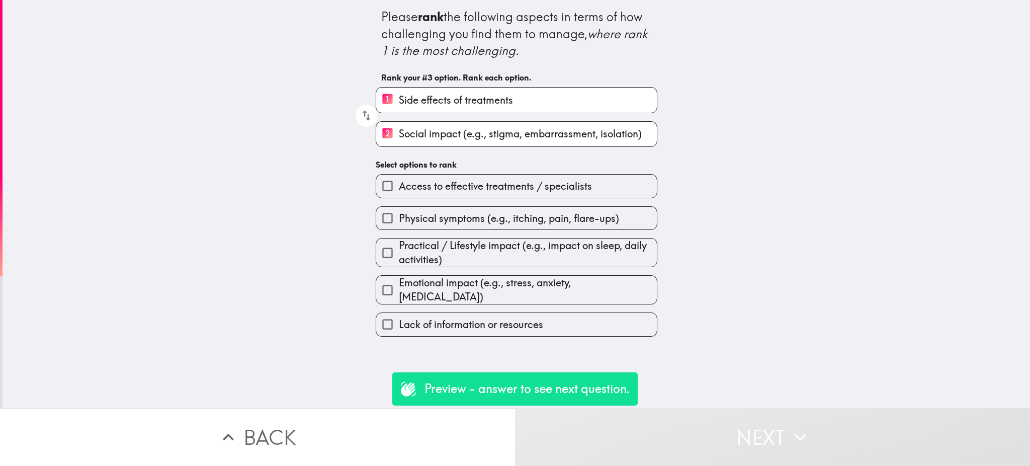
click at [669, 454] on button "Next" at bounding box center [772, 437] width 515 height 58
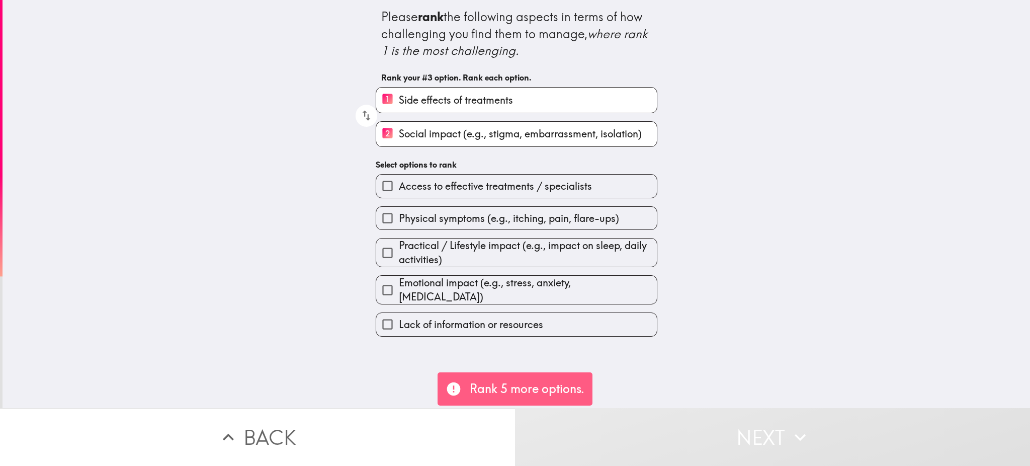
click at [546, 257] on span "Practical / Lifestyle impact (e.g., impact on sleep, daily activities)" at bounding box center [528, 252] width 258 height 28
click at [399, 257] on input "Practical / Lifestyle impact (e.g., impact on sleep, daily activities)" at bounding box center [387, 252] width 23 height 23
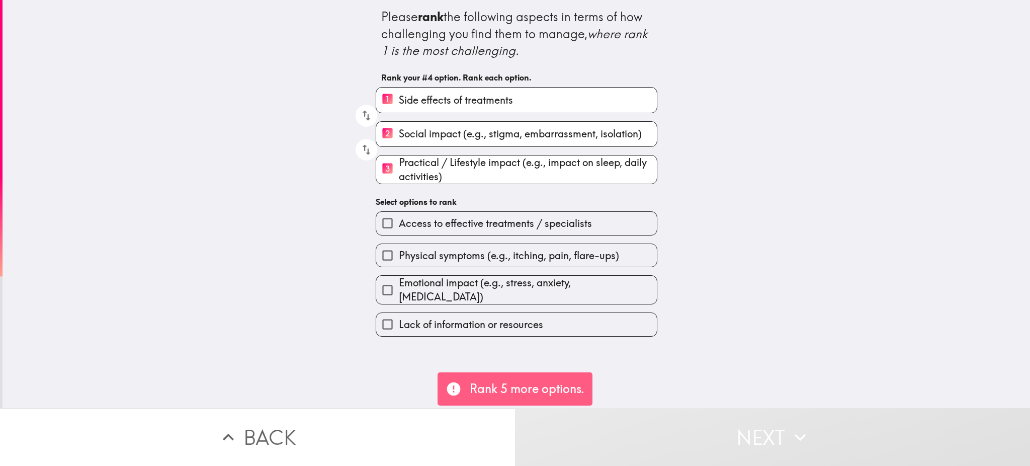
click at [527, 250] on span "Physical symptoms (e.g., itching, pain, flare-ups)" at bounding box center [509, 255] width 220 height 14
click at [399, 250] on input "Physical symptoms (e.g., itching, pain, flare-ups)" at bounding box center [387, 255] width 23 height 23
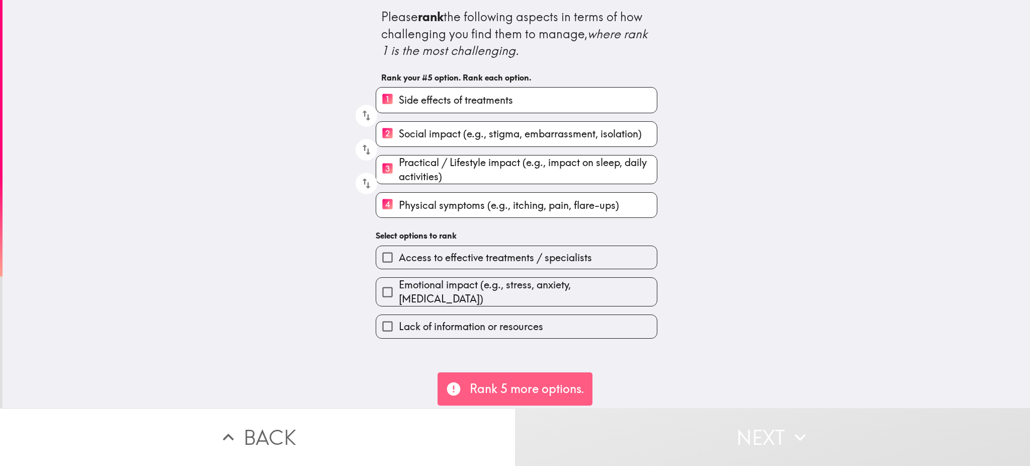
click at [526, 272] on div "Emotional impact (e.g., stress, anxiety, low self-esteem)" at bounding box center [513, 287] width 290 height 37
click at [527, 265] on span "Access to effective treatments / specialists" at bounding box center [495, 257] width 193 height 14
click at [399, 265] on input "Access to effective treatments / specialists" at bounding box center [387, 257] width 23 height 23
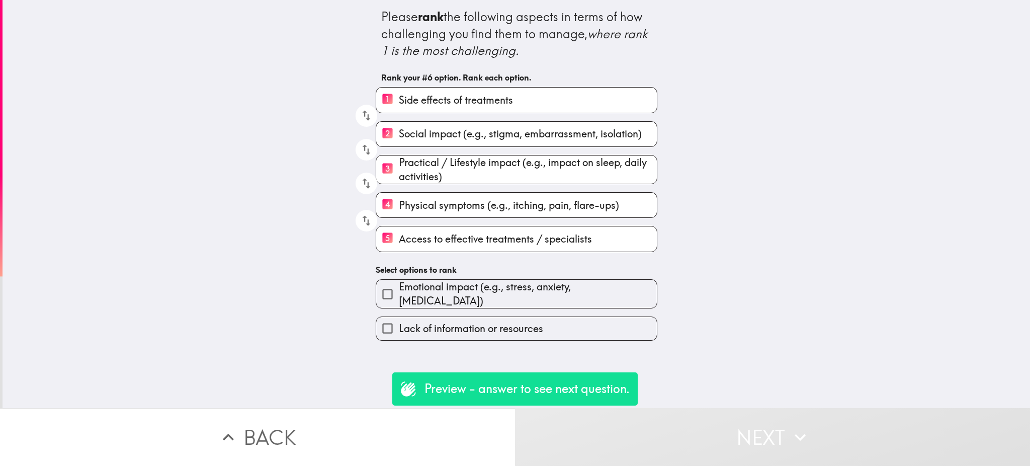
click at [472, 298] on span "Emotional impact (e.g., stress, anxiety, low self-esteem)" at bounding box center [528, 294] width 258 height 28
click at [399, 298] on input "Emotional impact (e.g., stress, anxiety, low self-esteem)" at bounding box center [387, 294] width 23 height 23
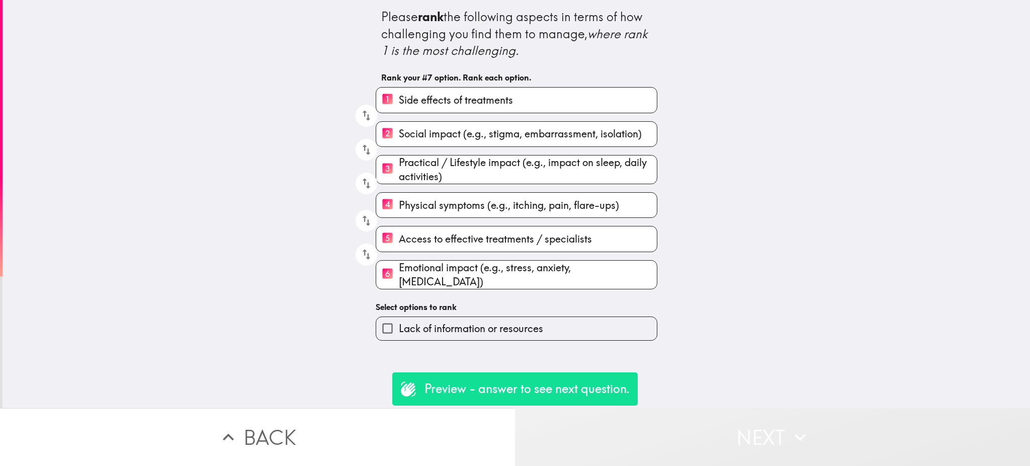
click at [666, 414] on button "Next" at bounding box center [772, 437] width 515 height 58
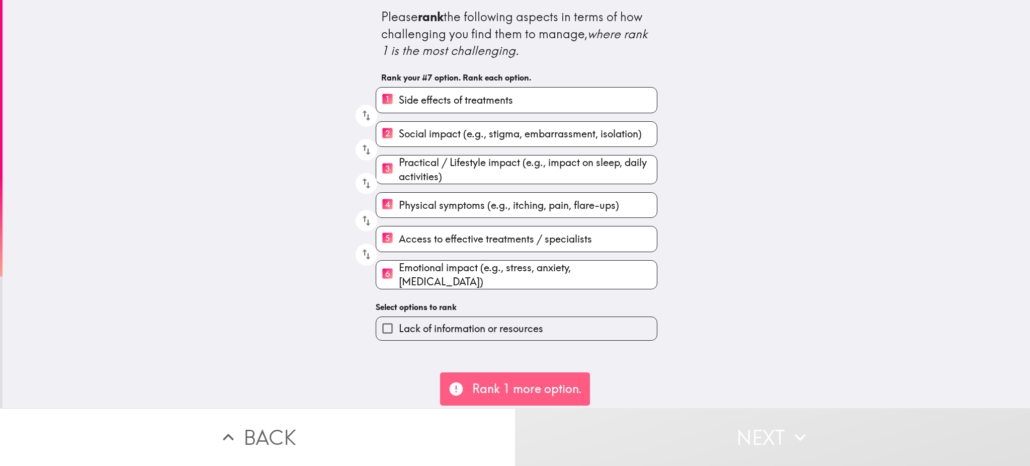
click at [475, 321] on span "Lack of information or resources" at bounding box center [471, 328] width 144 height 14
click at [399, 319] on input "Lack of information or resources" at bounding box center [387, 328] width 23 height 23
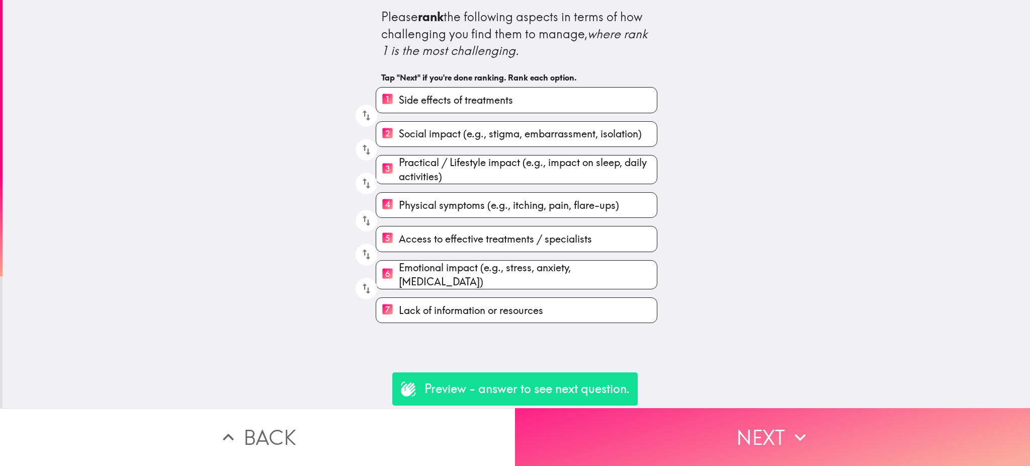
click at [679, 435] on button "Next" at bounding box center [772, 437] width 515 height 58
